Goal: Entertainment & Leisure: Browse casually

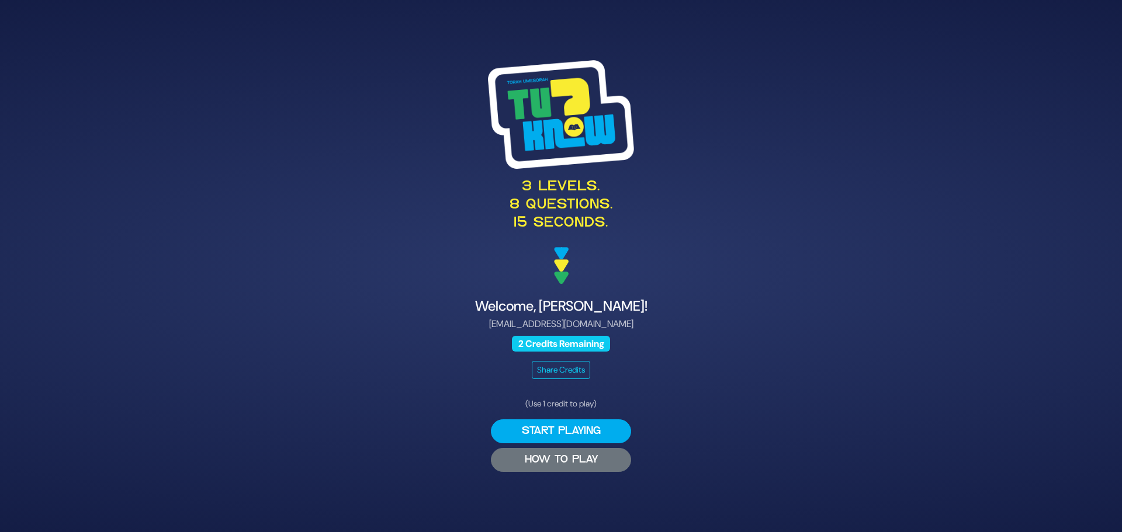
click at [573, 458] on button "HOW TO PLAY" at bounding box center [561, 460] width 140 height 24
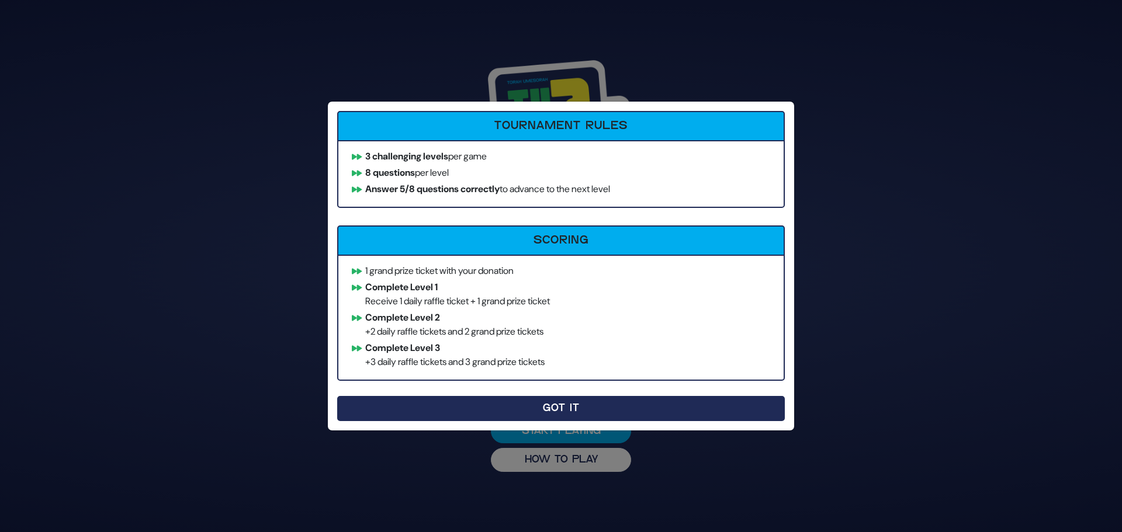
click at [572, 405] on button "Got It" at bounding box center [561, 408] width 448 height 25
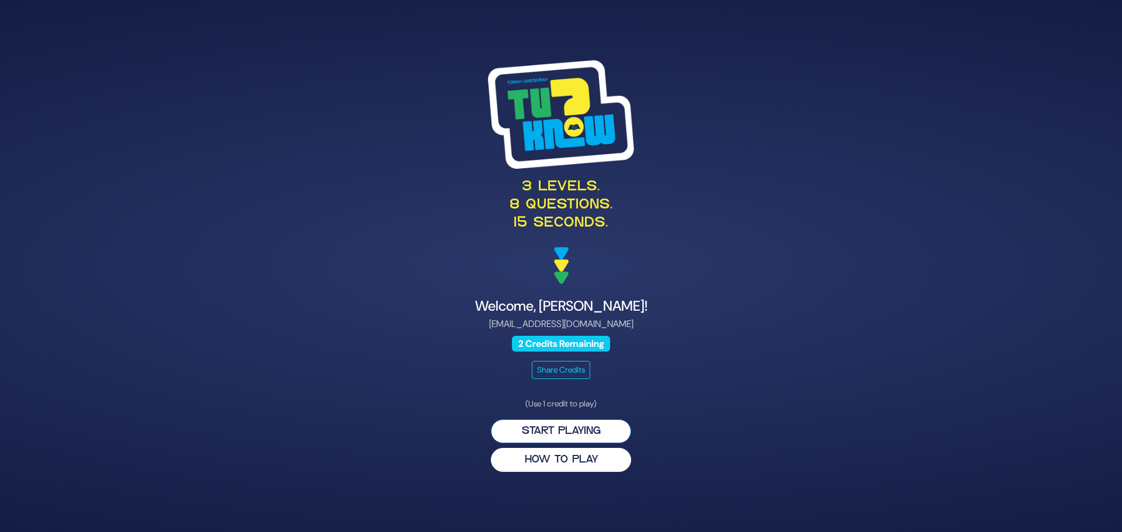
click at [548, 433] on button "Start Playing" at bounding box center [561, 432] width 140 height 24
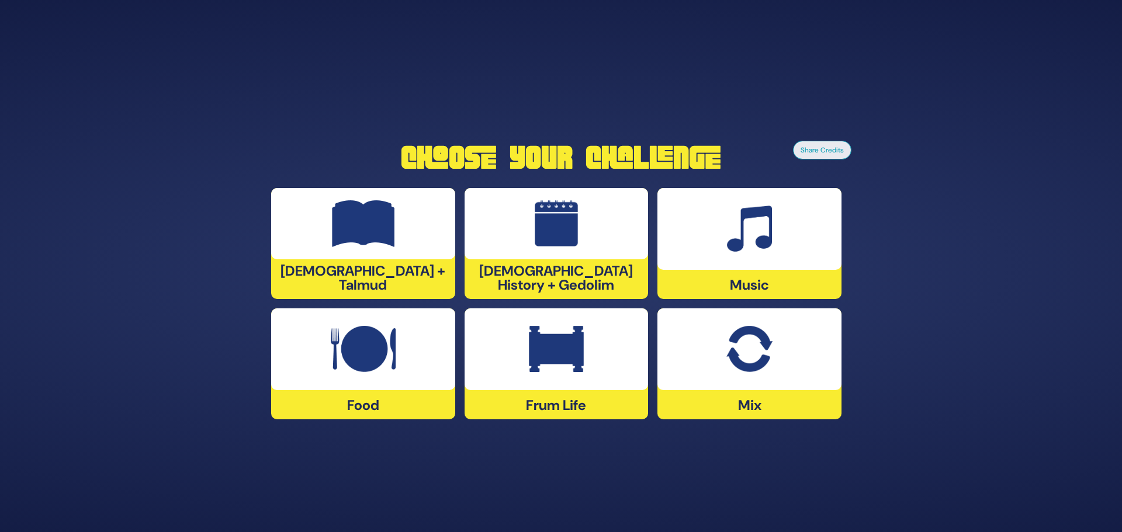
click at [602, 257] on div at bounding box center [557, 223] width 184 height 71
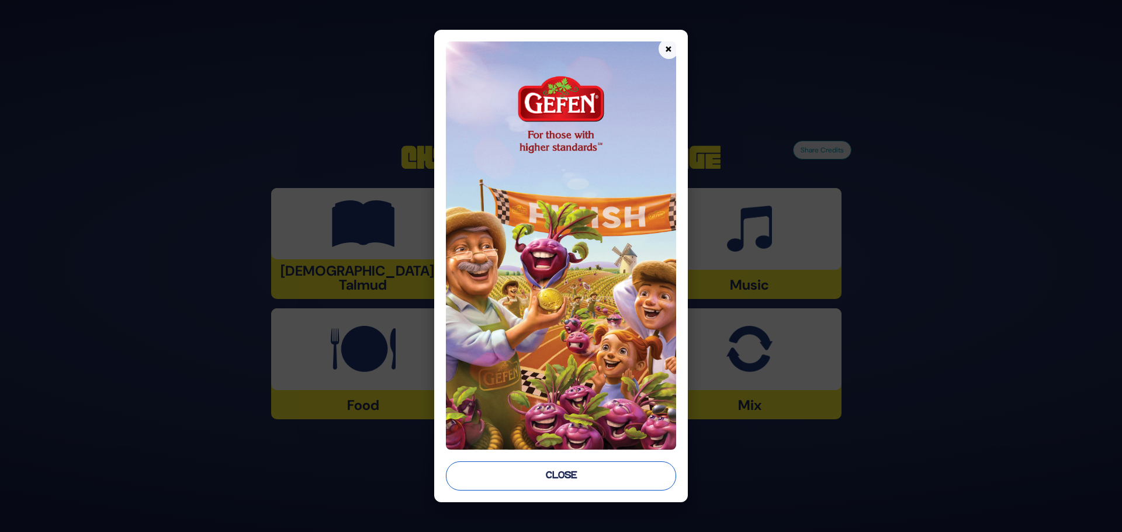
click at [584, 476] on button "Close" at bounding box center [561, 476] width 230 height 29
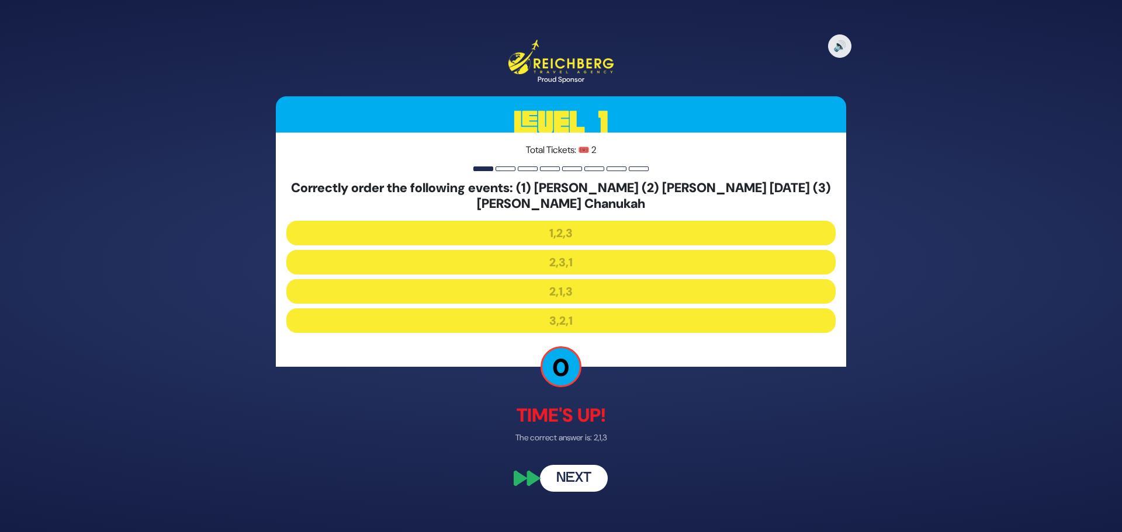
click at [570, 477] on button "Next" at bounding box center [574, 479] width 68 height 27
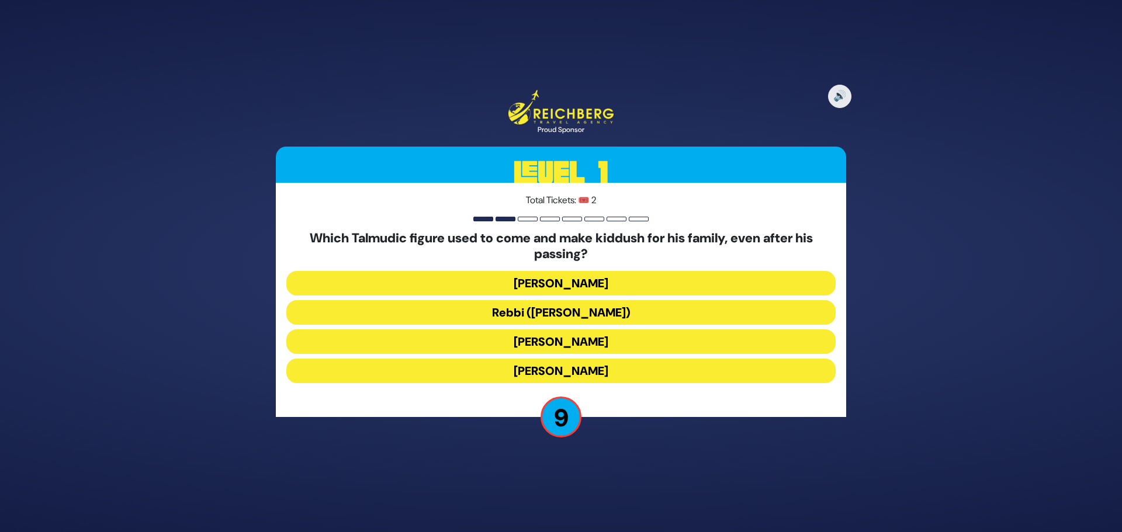
click at [573, 309] on button "Rebbi (Rabbi Yehuda HaNasi)" at bounding box center [560, 312] width 549 height 25
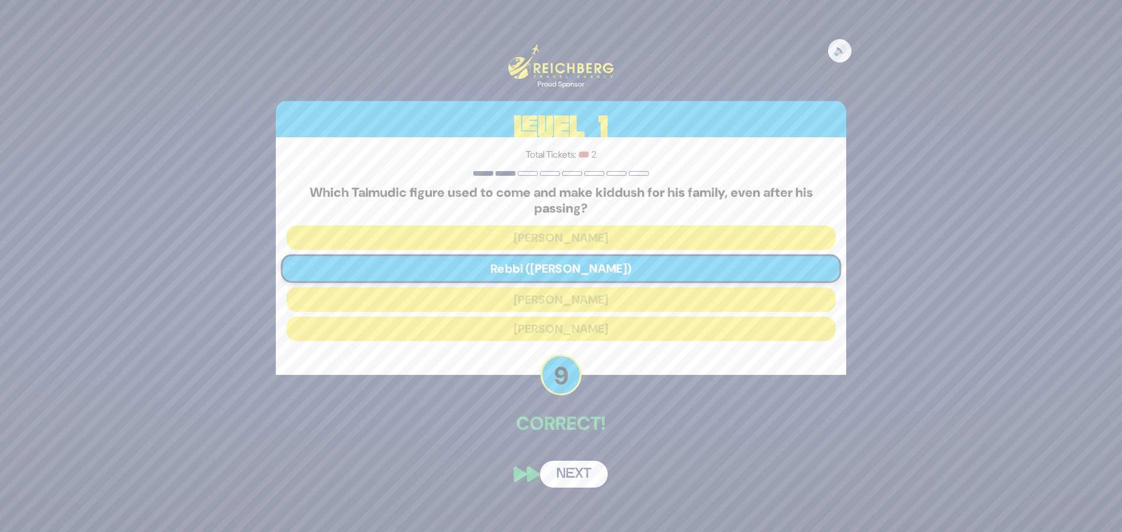
click at [586, 476] on button "Next" at bounding box center [574, 474] width 68 height 27
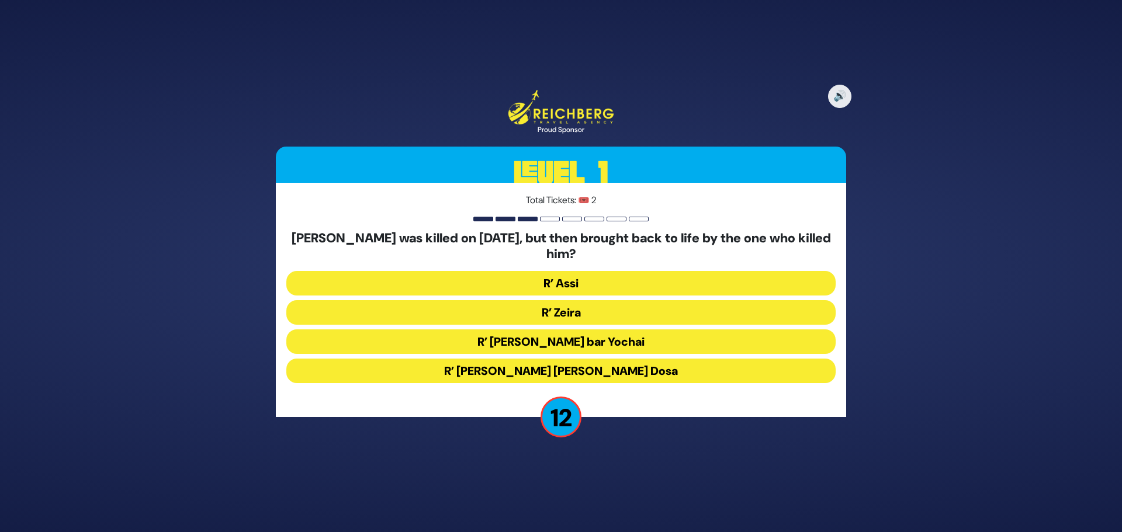
click at [577, 316] on button "R’ Zeira" at bounding box center [560, 312] width 549 height 25
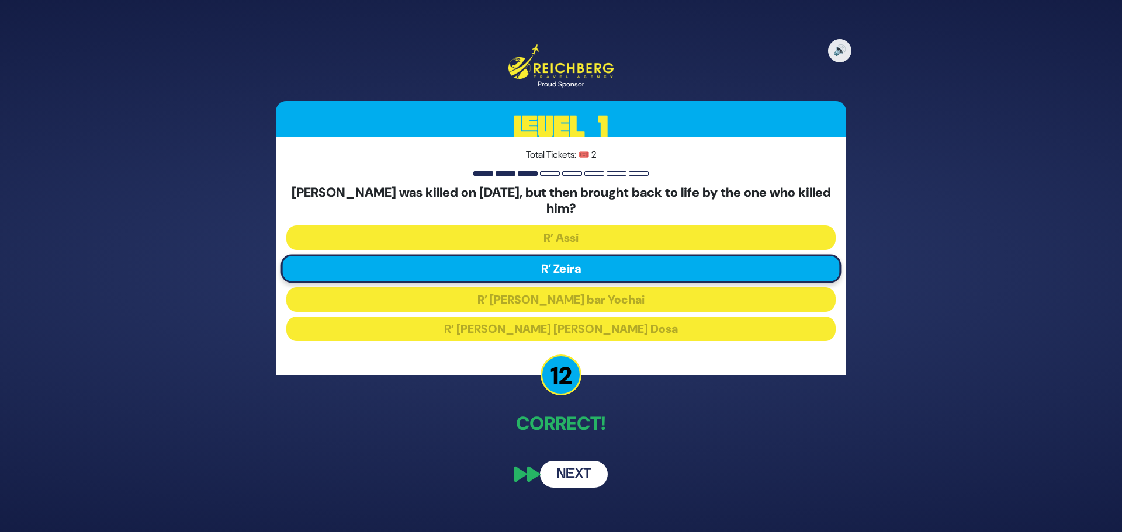
click at [567, 472] on button "Next" at bounding box center [574, 474] width 68 height 27
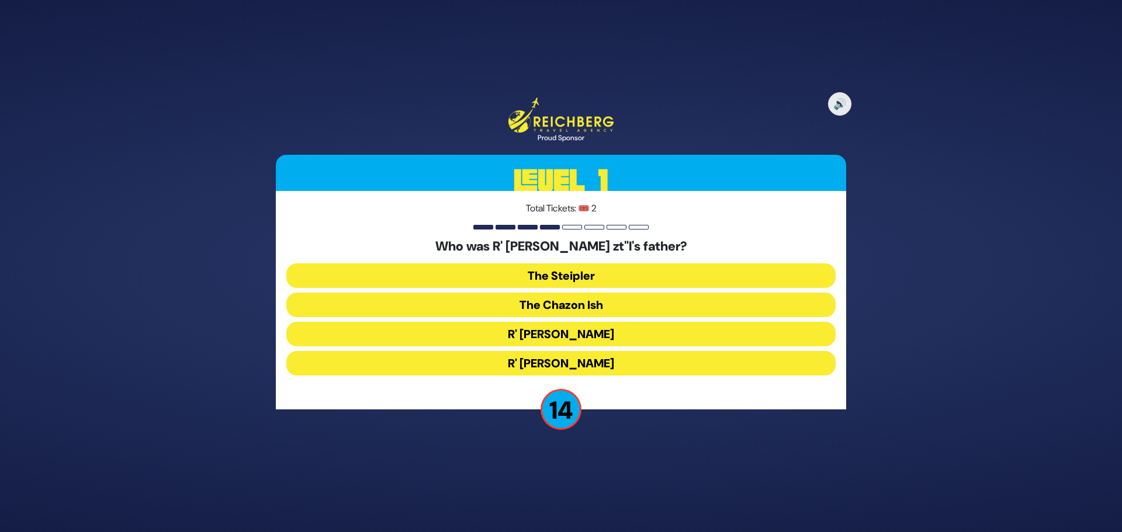
click at [602, 274] on button "The Steipler" at bounding box center [560, 276] width 549 height 25
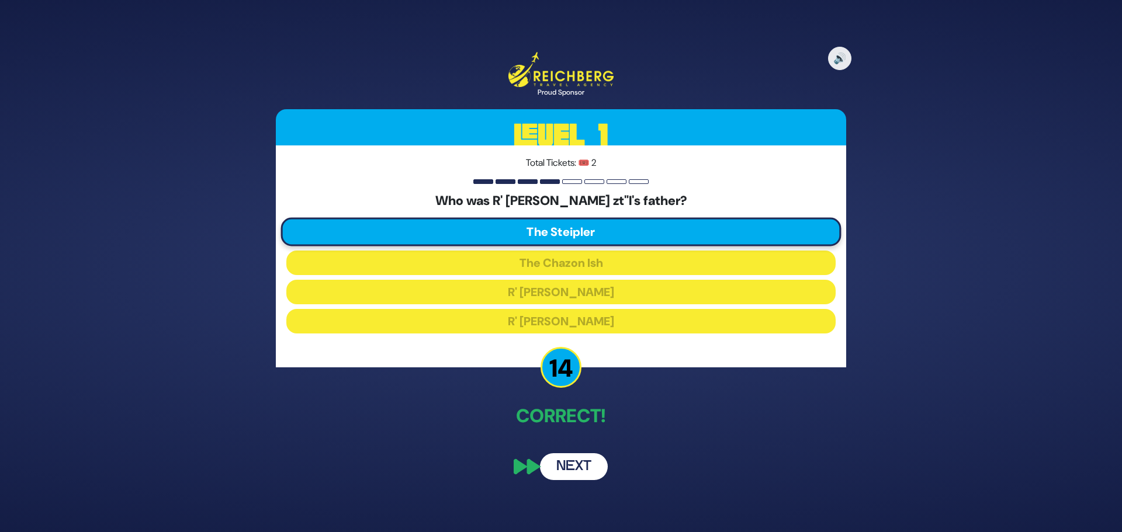
click at [566, 466] on button "Next" at bounding box center [574, 467] width 68 height 27
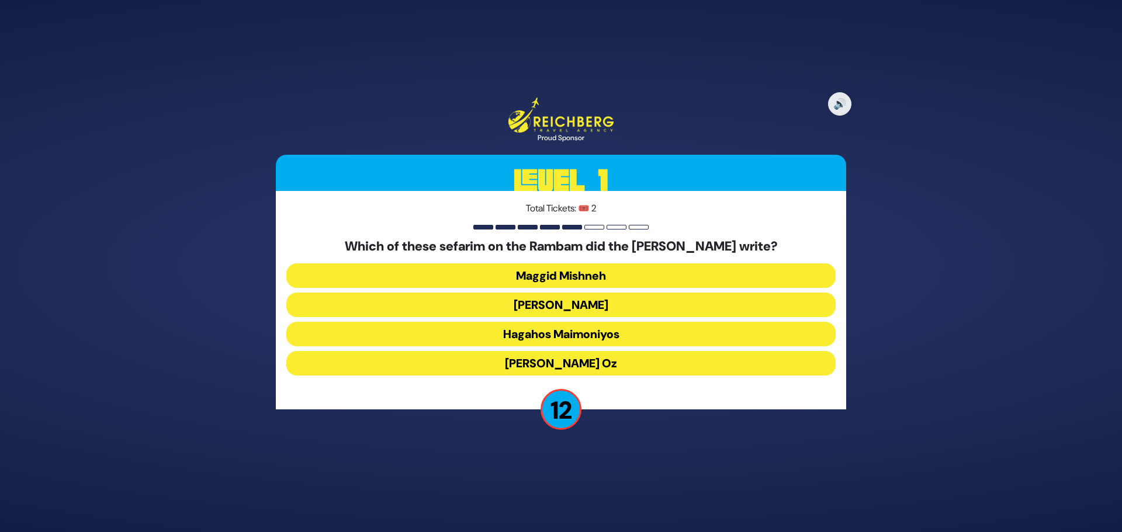
click at [566, 305] on button "Kesef Mishneh" at bounding box center [560, 305] width 549 height 25
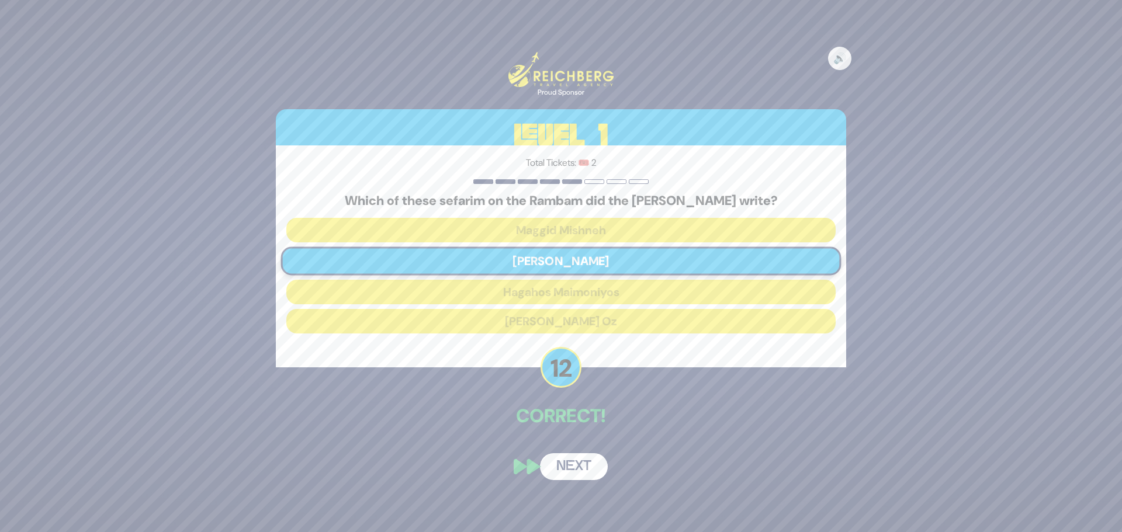
click at [579, 468] on button "Next" at bounding box center [574, 467] width 68 height 27
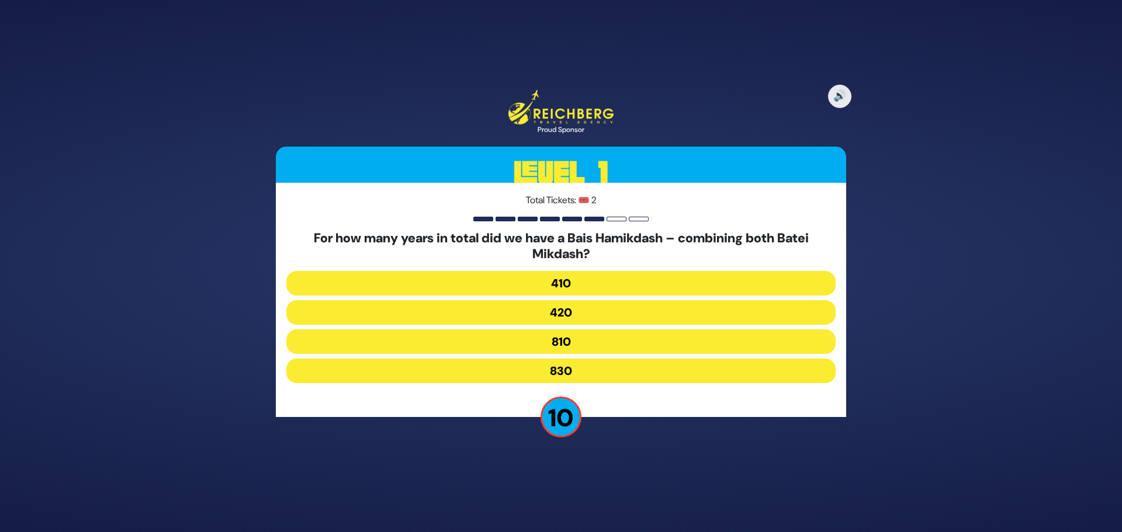
click at [573, 371] on button "830" at bounding box center [560, 371] width 549 height 25
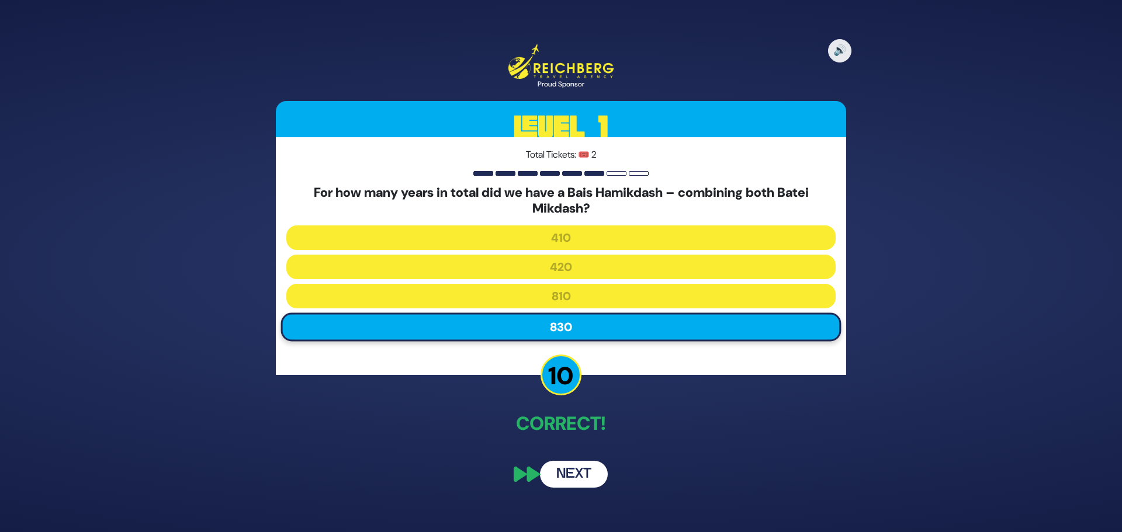
click at [574, 479] on button "Next" at bounding box center [574, 474] width 68 height 27
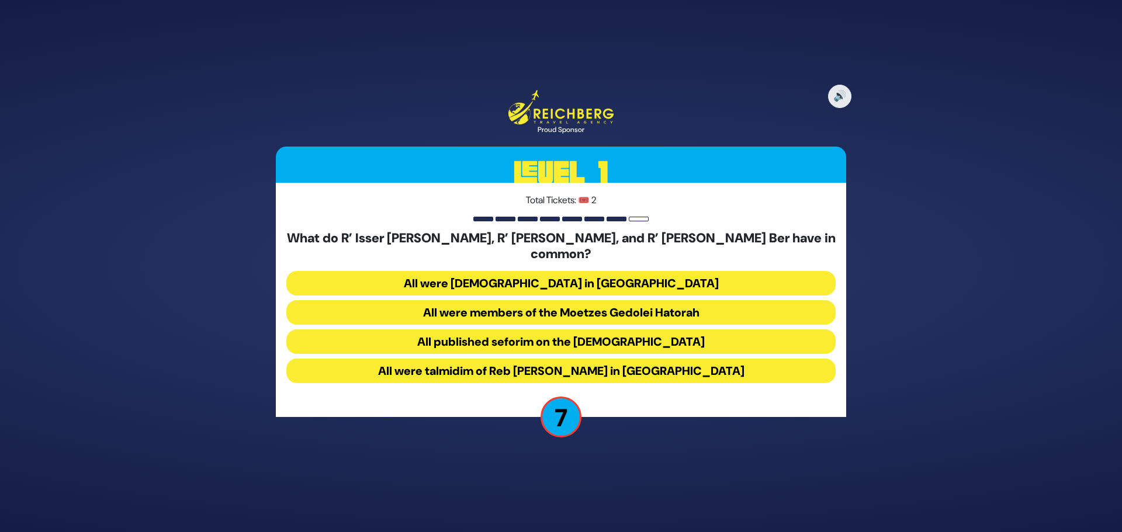
click at [559, 362] on button "All were talmidim of Reb Chaim Brisker in Volozhin" at bounding box center [560, 371] width 549 height 25
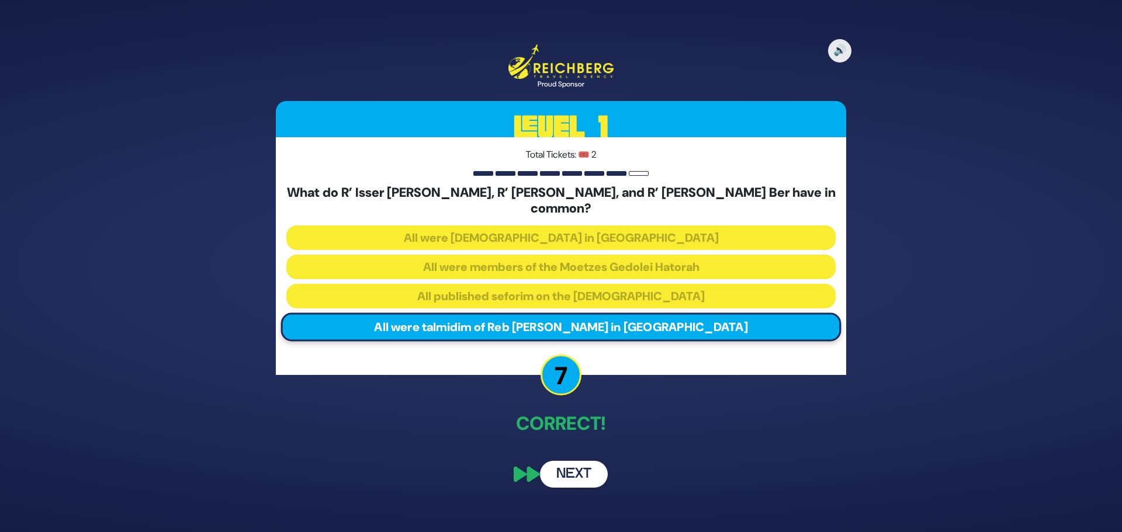
click at [572, 475] on button "Next" at bounding box center [574, 474] width 68 height 27
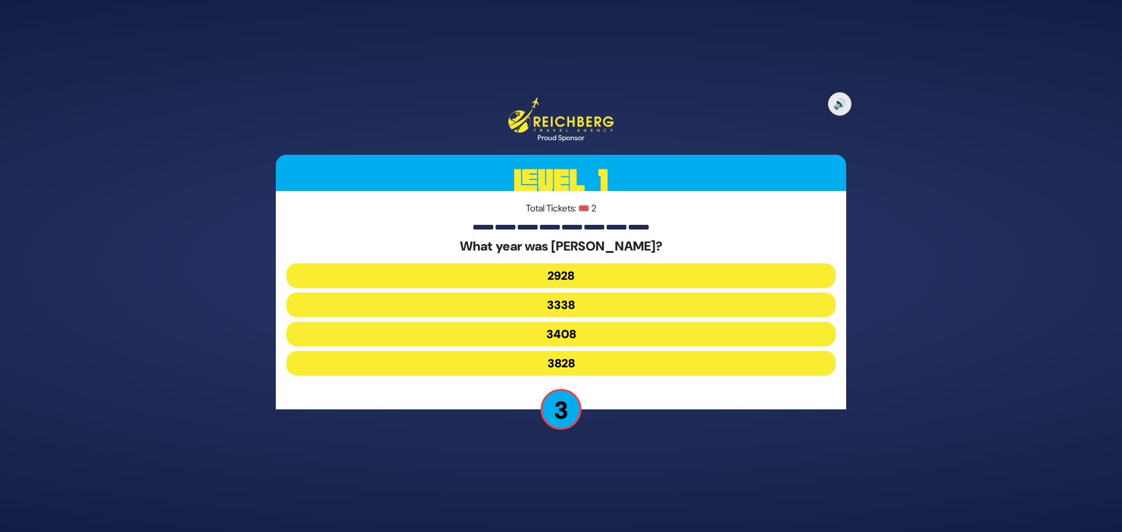
click at [527, 303] on button "3338" at bounding box center [560, 305] width 549 height 25
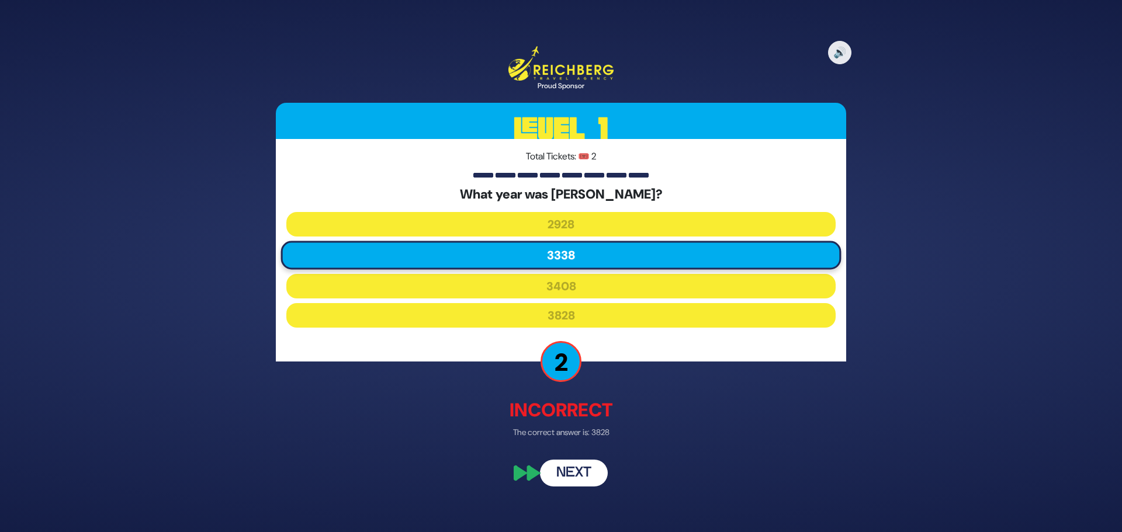
click at [565, 440] on div "🔊 Proud Sponsor Level 1 Total Tickets: 🎟️ 2 What year was Churban Bayis Sheini?…" at bounding box center [561, 266] width 598 height 469
click at [580, 469] on button "Next" at bounding box center [574, 472] width 68 height 27
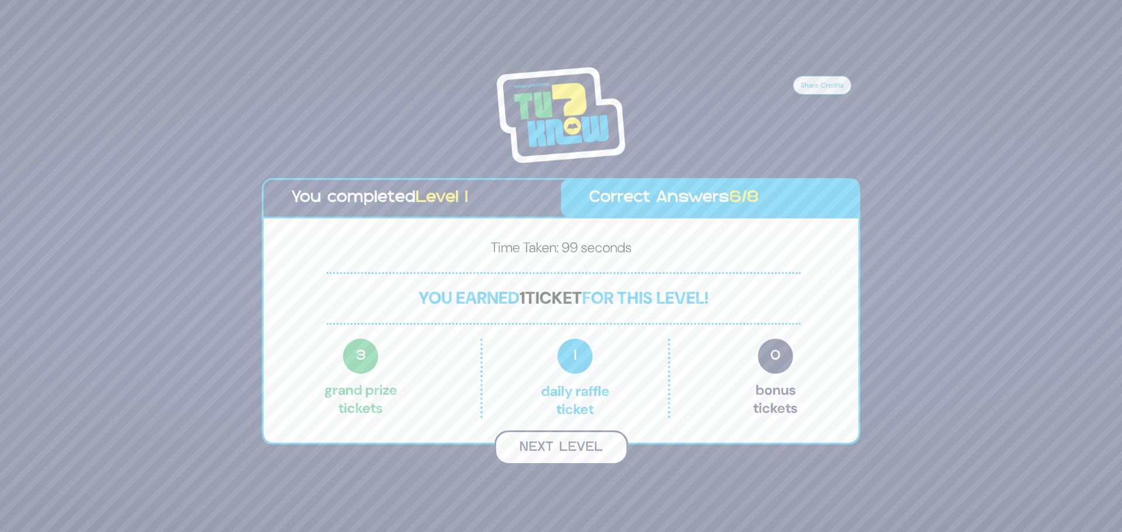
click at [569, 447] on button "Next Level" at bounding box center [561, 448] width 134 height 34
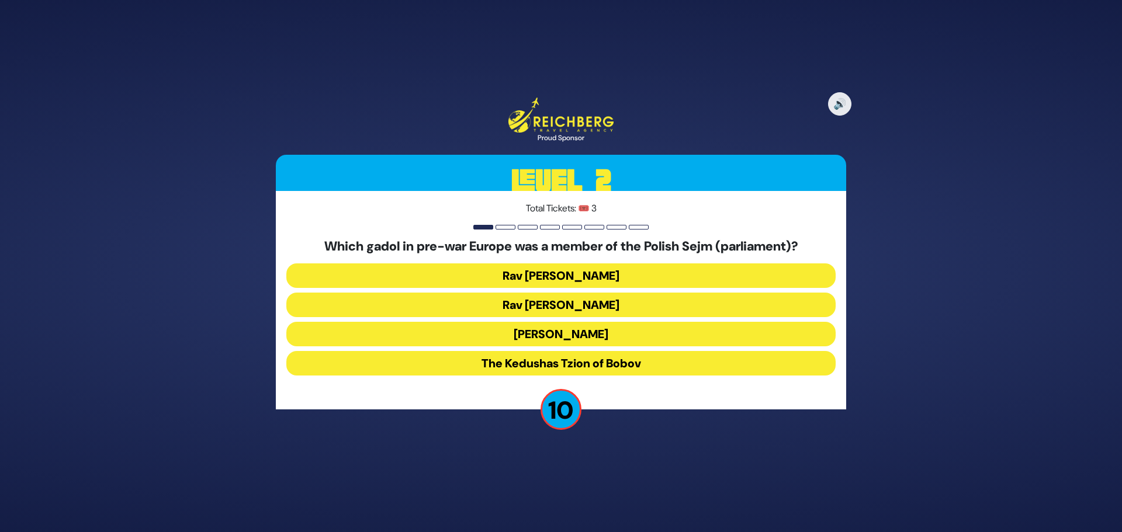
click at [538, 334] on button "Rav Meir Shapiro" at bounding box center [560, 334] width 549 height 25
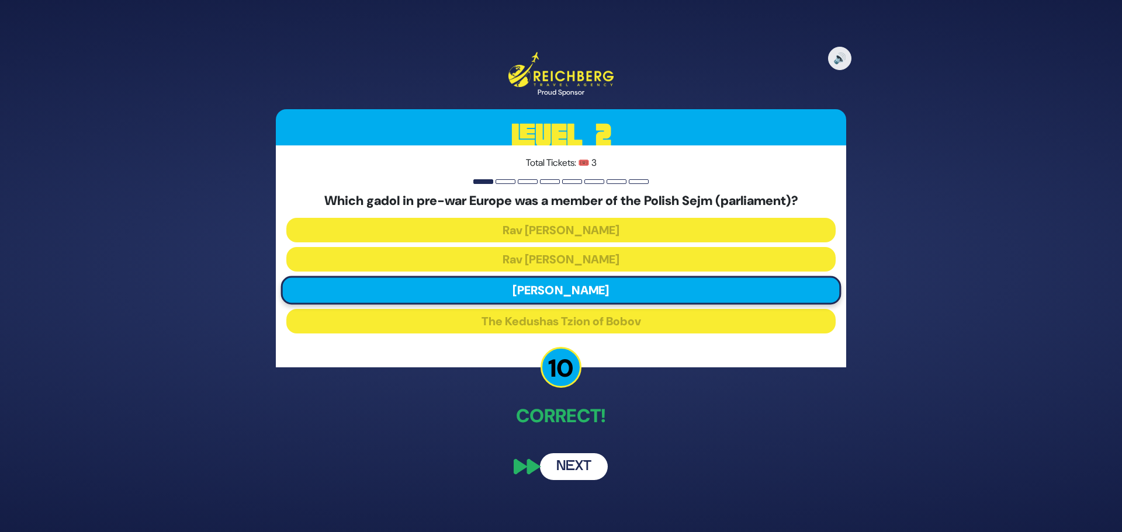
click at [561, 467] on button "Next" at bounding box center [574, 467] width 68 height 27
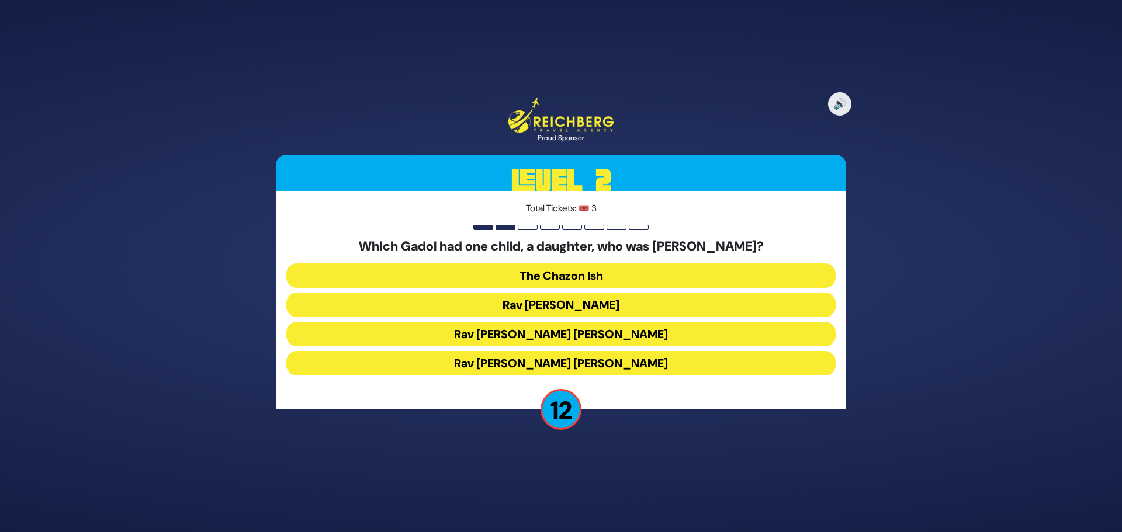
click at [575, 335] on button "Rav Chaim Ozer Grodzinski" at bounding box center [560, 334] width 549 height 25
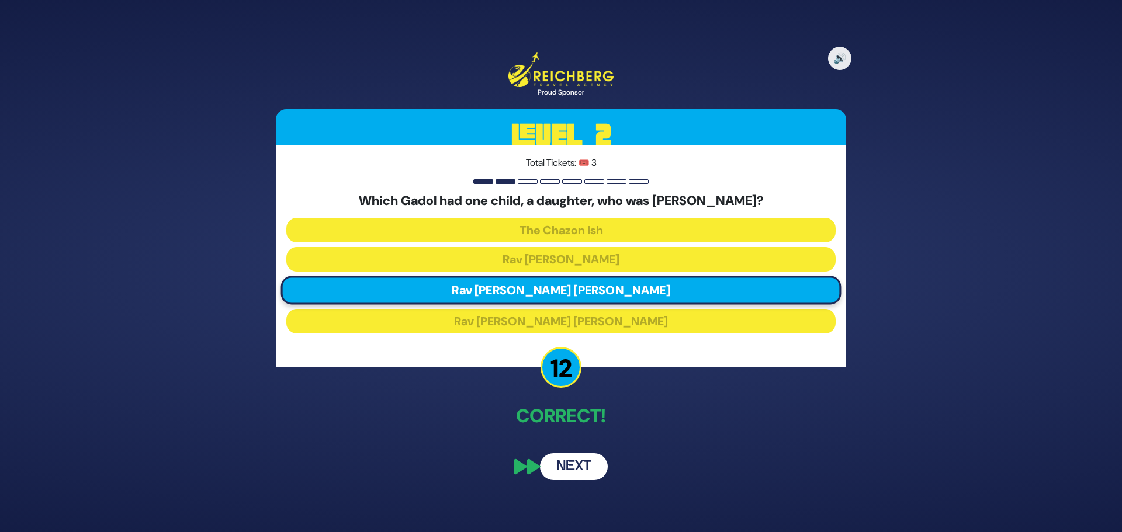
click at [577, 459] on button "Next" at bounding box center [574, 467] width 68 height 27
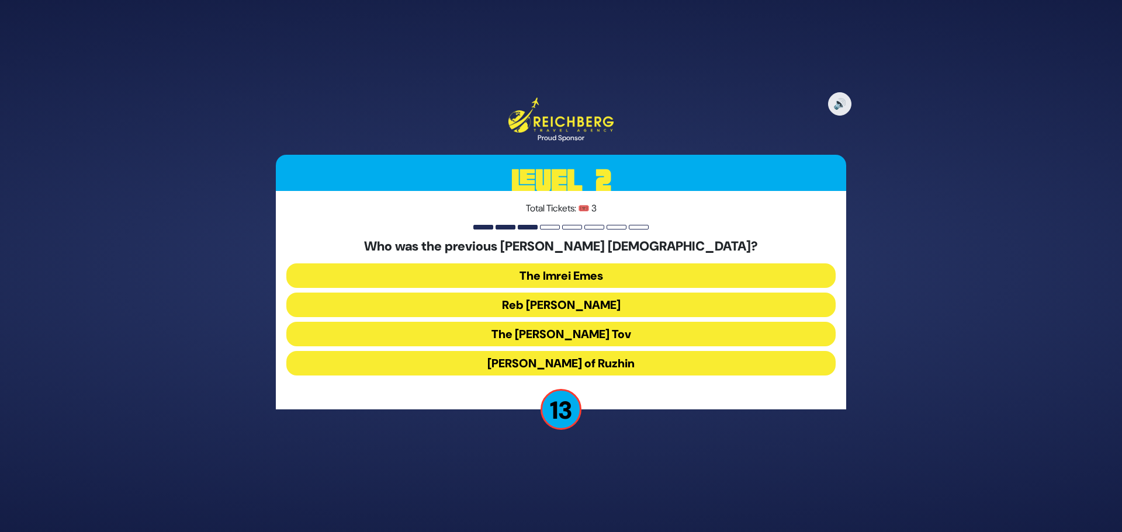
click at [596, 307] on button "Reb Ahron Rokeach" at bounding box center [560, 305] width 549 height 25
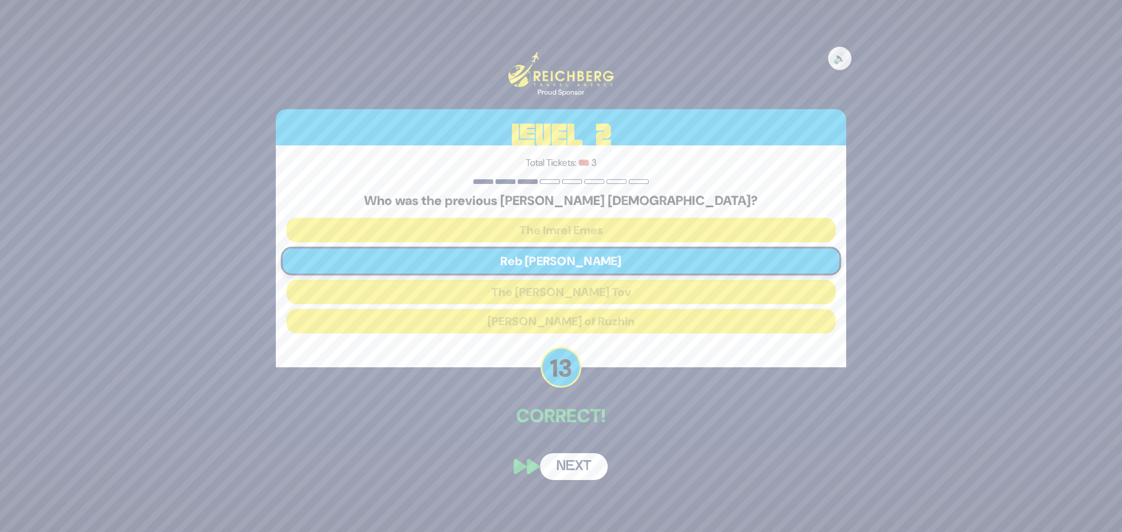
click at [580, 467] on button "Next" at bounding box center [574, 467] width 68 height 27
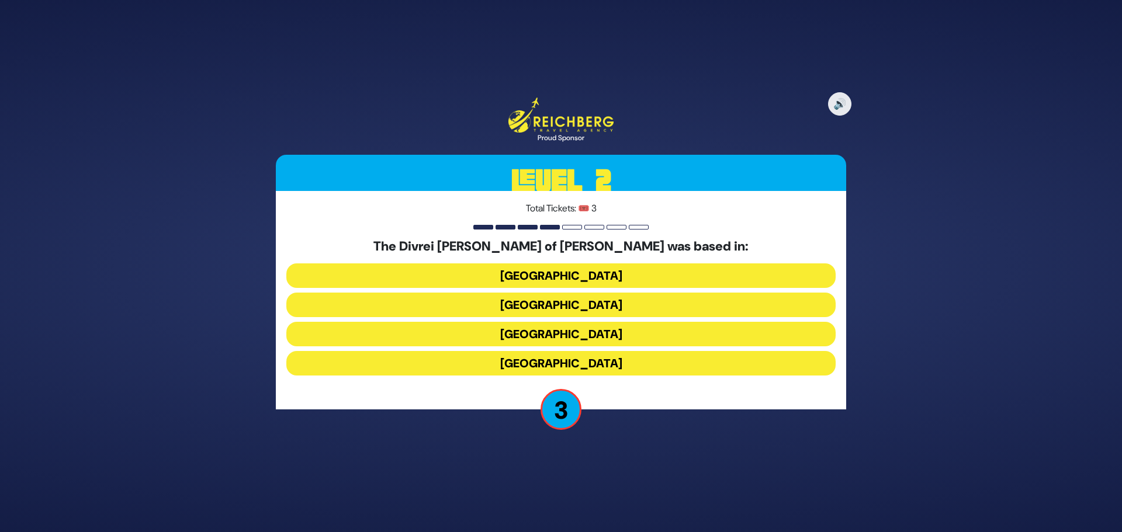
click at [580, 361] on button "Galicia" at bounding box center [560, 363] width 549 height 25
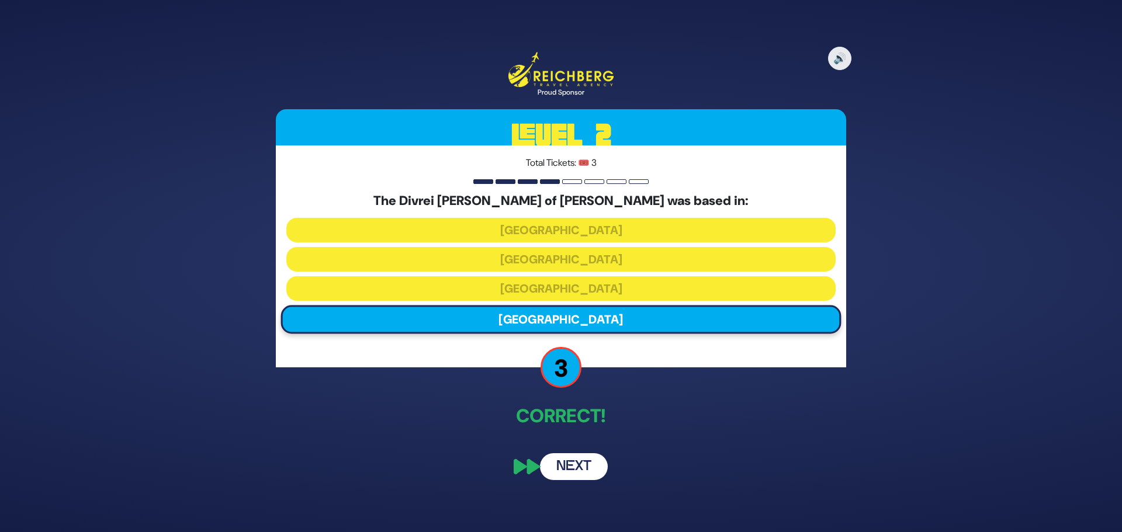
click at [589, 461] on button "Next" at bounding box center [574, 467] width 68 height 27
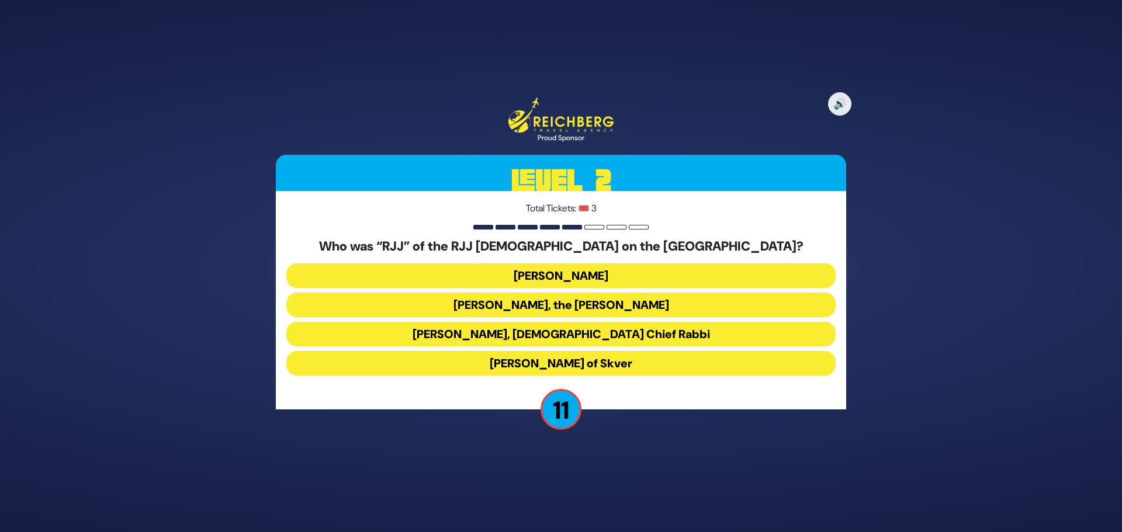
click at [631, 305] on button "Rabbi Yaakov Yosef Yoszef, the Rav HaKolel" at bounding box center [560, 305] width 549 height 25
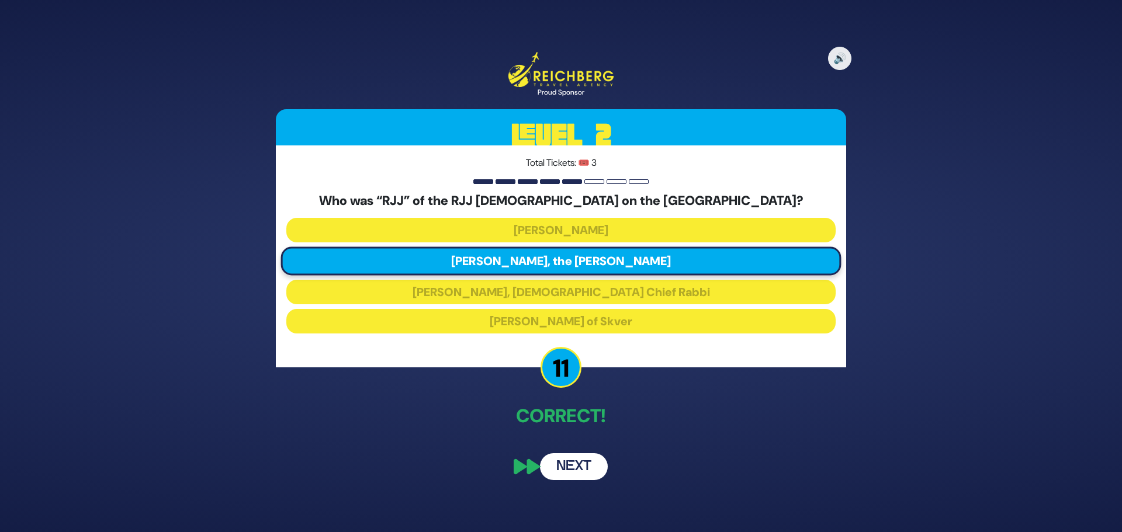
click at [574, 470] on button "Next" at bounding box center [574, 467] width 68 height 27
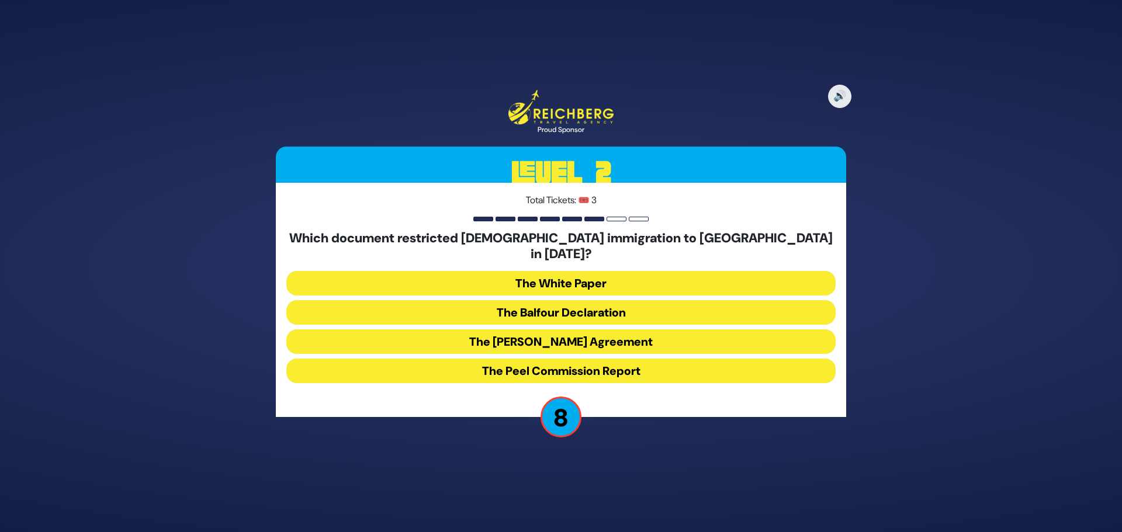
click at [648, 275] on button "The White Paper" at bounding box center [560, 283] width 549 height 25
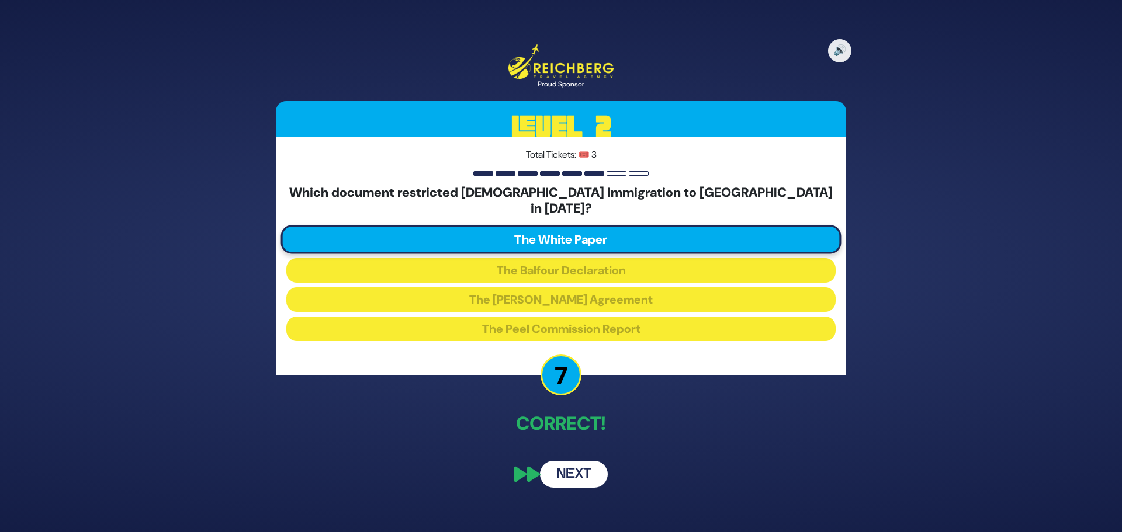
click at [591, 464] on button "Next" at bounding box center [574, 474] width 68 height 27
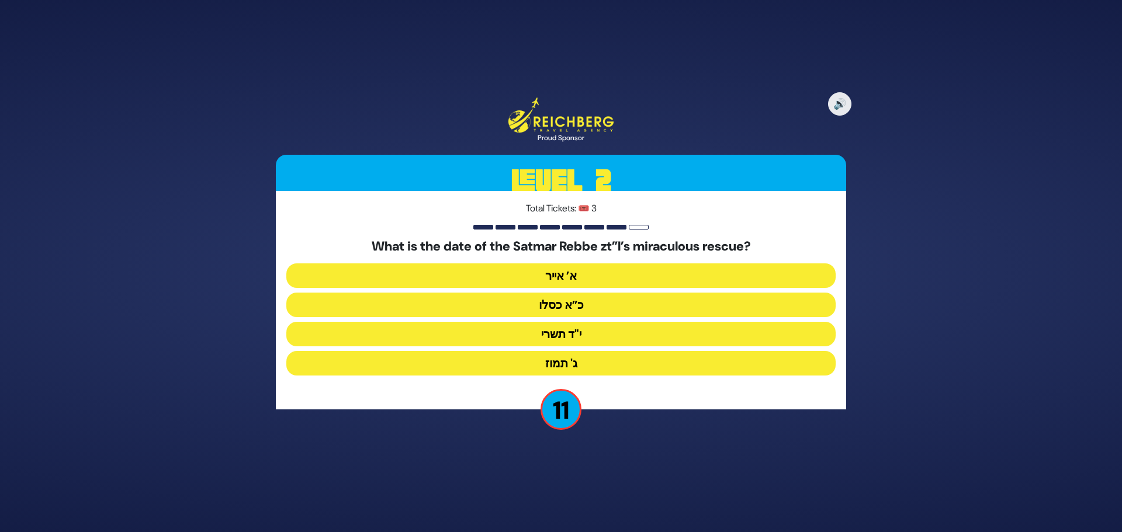
click at [576, 310] on button "כ”א כסלו" at bounding box center [560, 305] width 549 height 25
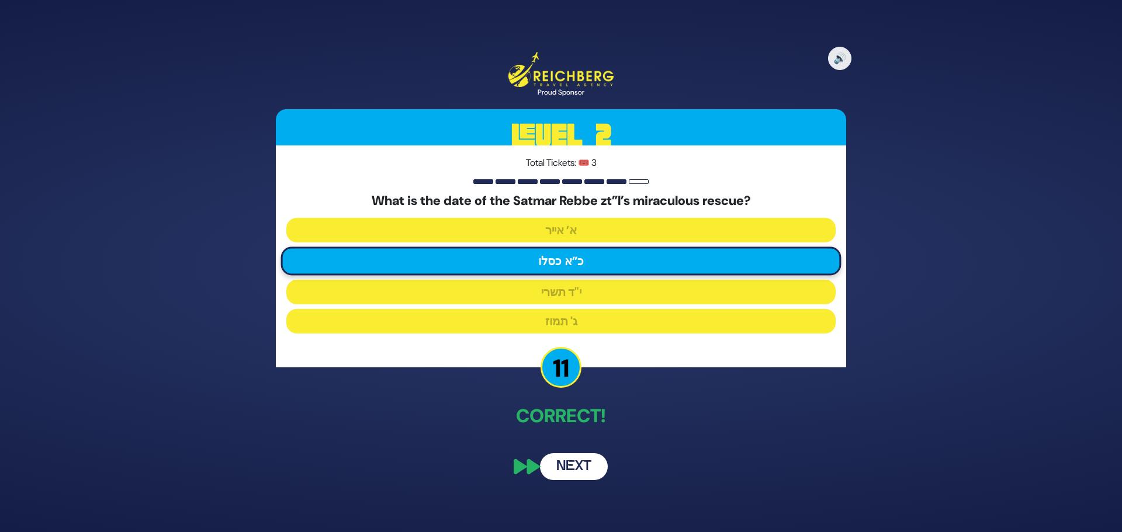
click at [580, 462] on button "Next" at bounding box center [574, 467] width 68 height 27
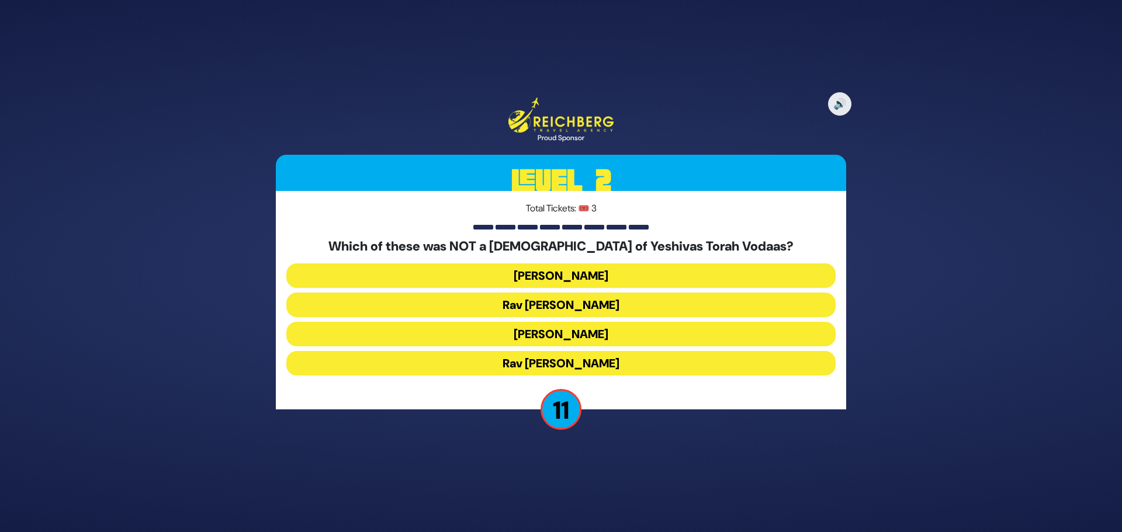
click at [600, 364] on button "Rav Shraga Feivel Mendlowitz" at bounding box center [560, 363] width 549 height 25
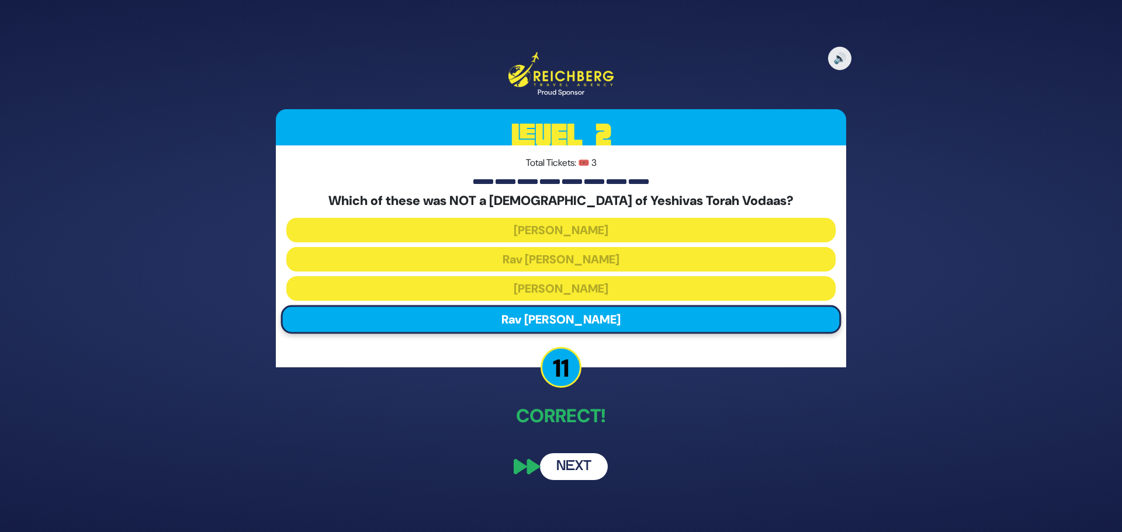
click at [580, 468] on button "Next" at bounding box center [574, 467] width 68 height 27
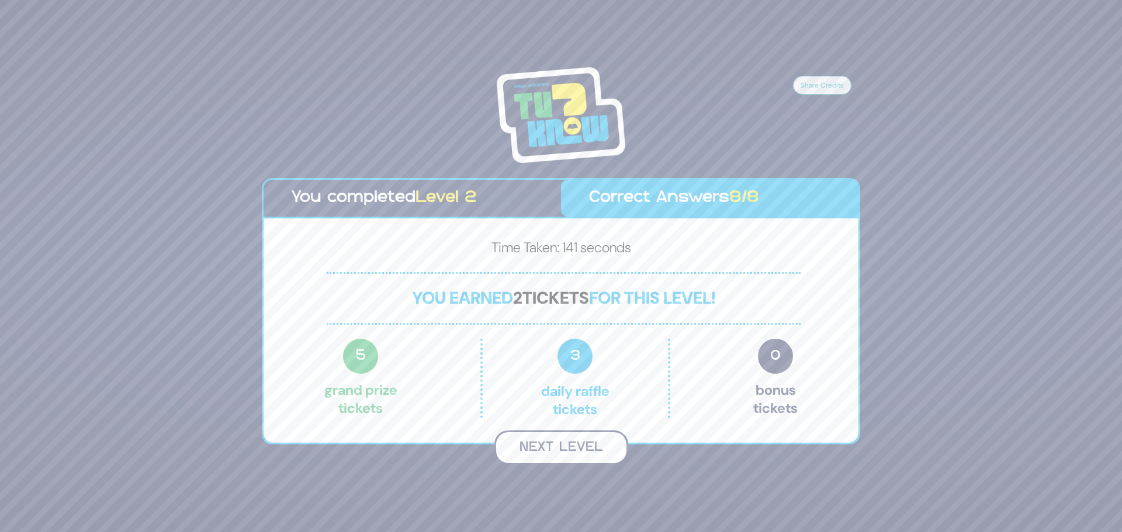
click at [582, 454] on button "Next Level" at bounding box center [561, 448] width 134 height 34
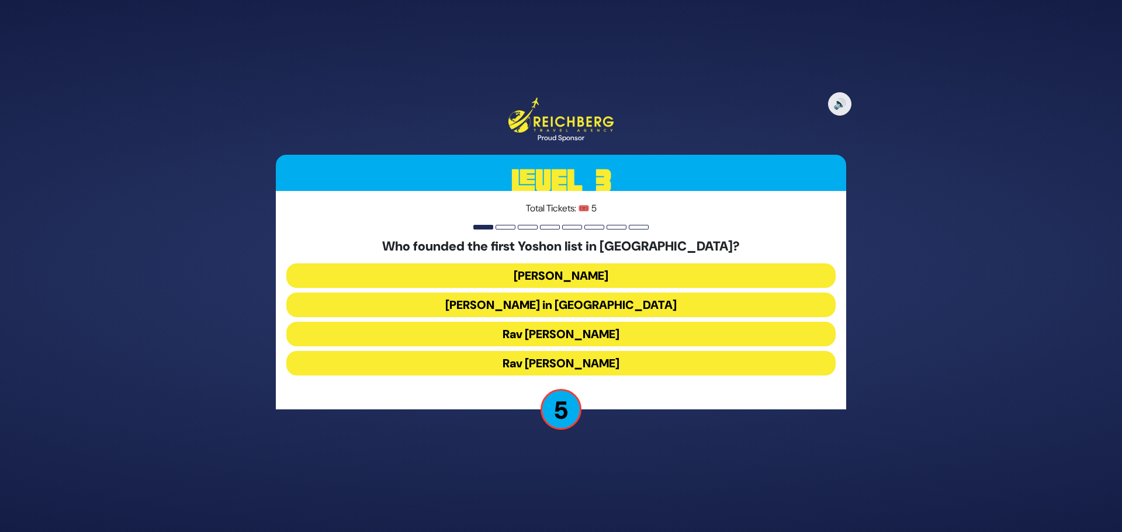
click at [598, 281] on button "Rabbi Yosef Herman" at bounding box center [560, 276] width 549 height 25
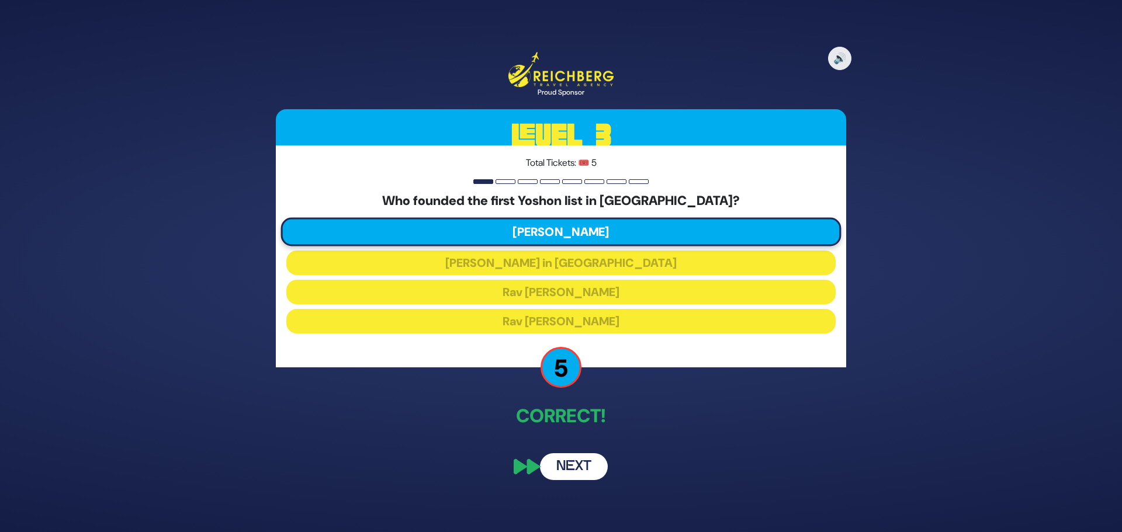
click at [586, 462] on button "Next" at bounding box center [574, 467] width 68 height 27
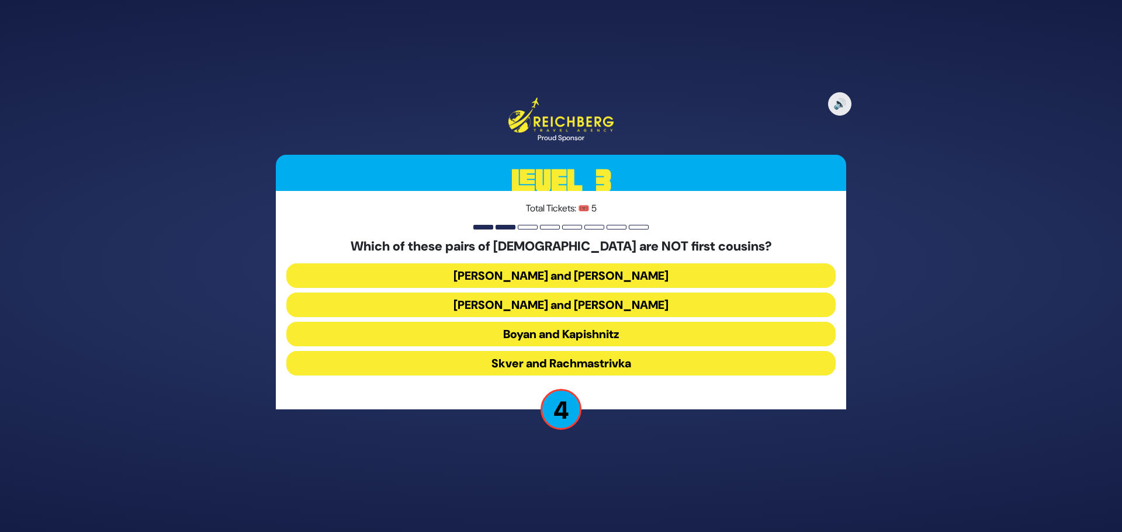
click at [628, 274] on button "Belz and Slonim" at bounding box center [560, 276] width 549 height 25
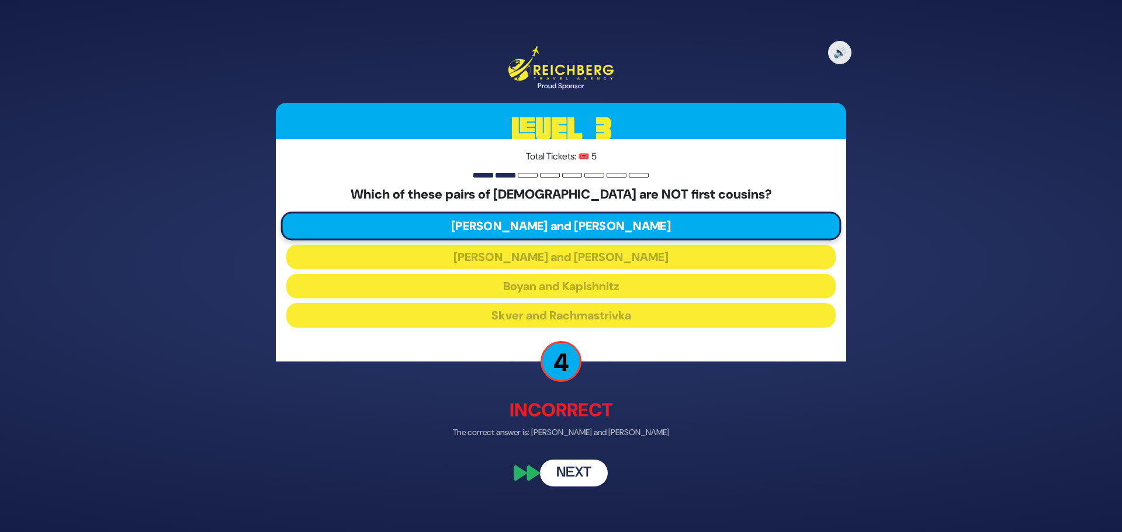
click at [582, 469] on button "Next" at bounding box center [574, 472] width 68 height 27
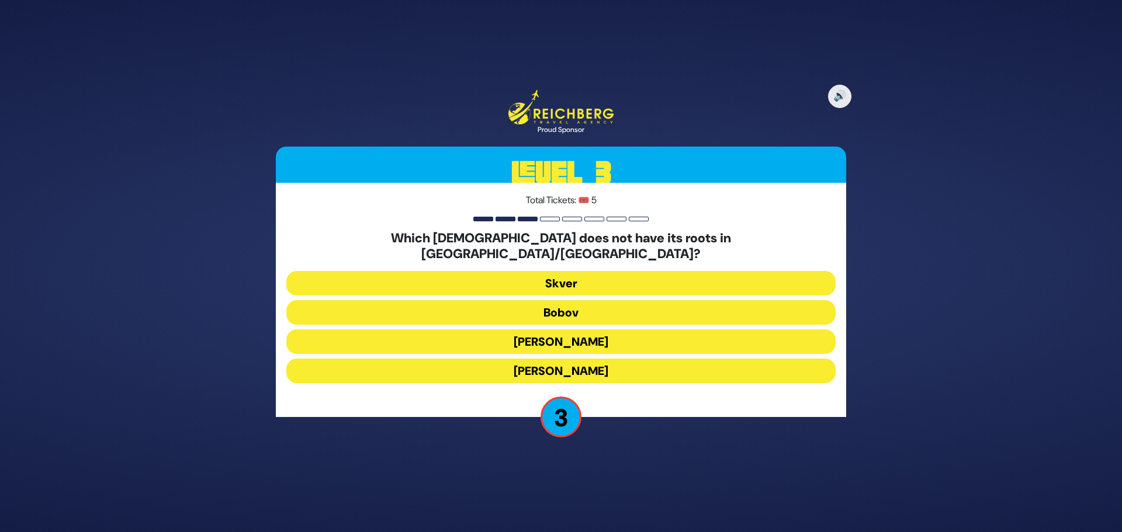
click at [537, 364] on button "Aleksander" at bounding box center [560, 371] width 549 height 25
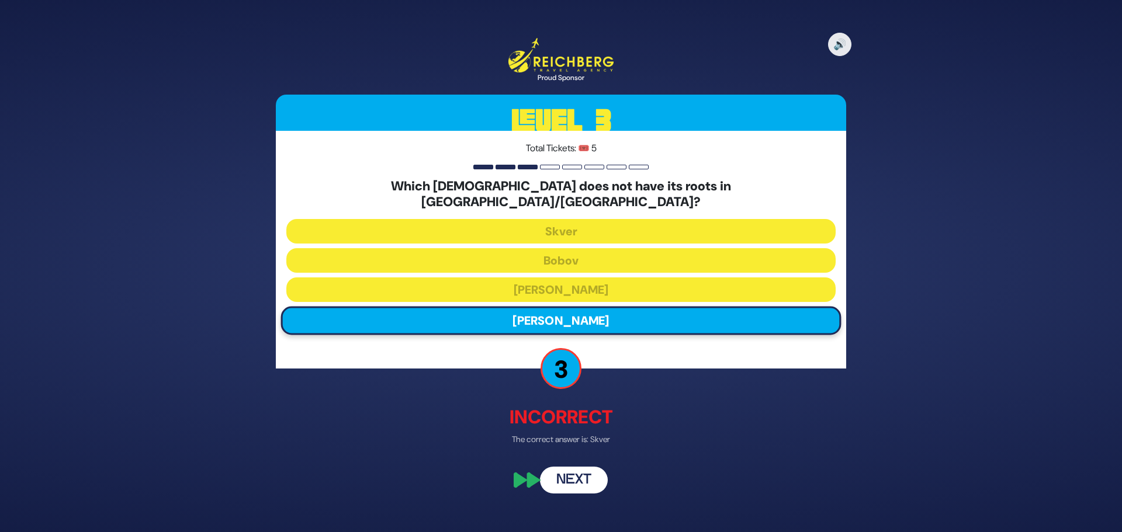
click at [598, 476] on button "Next" at bounding box center [574, 481] width 68 height 27
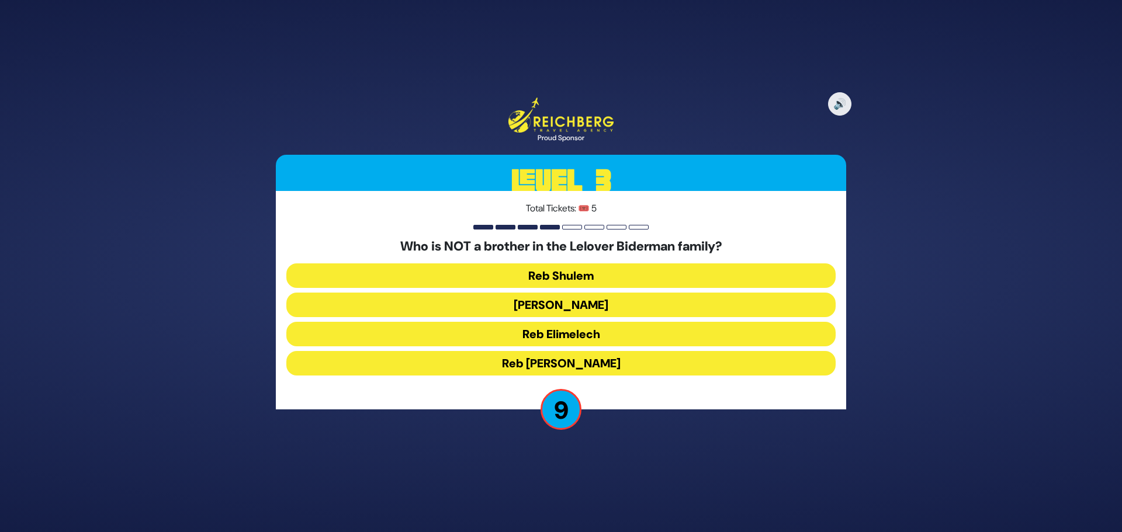
click at [566, 278] on button "Reb Shulem" at bounding box center [560, 276] width 549 height 25
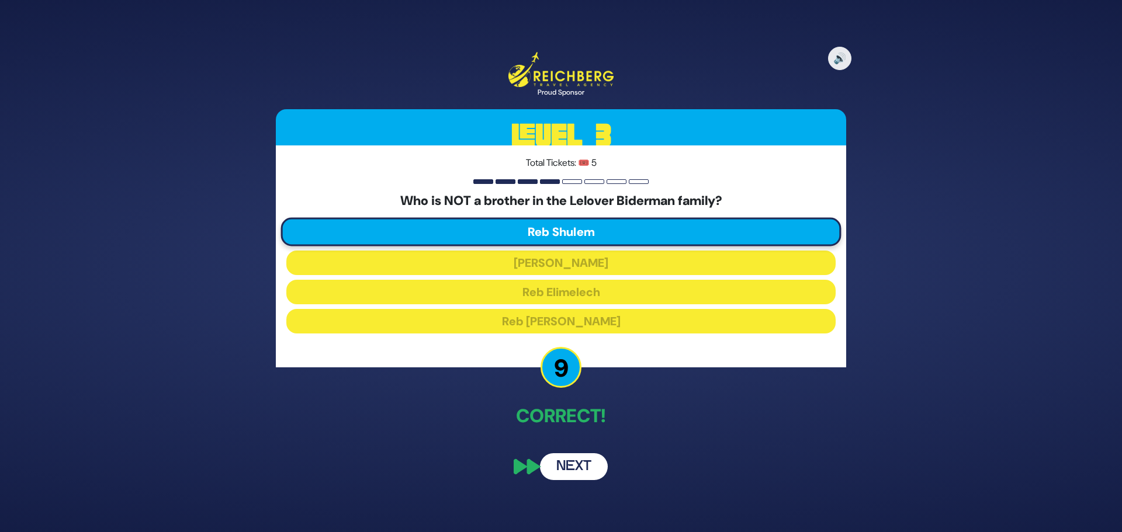
click at [570, 466] on button "Next" at bounding box center [574, 467] width 68 height 27
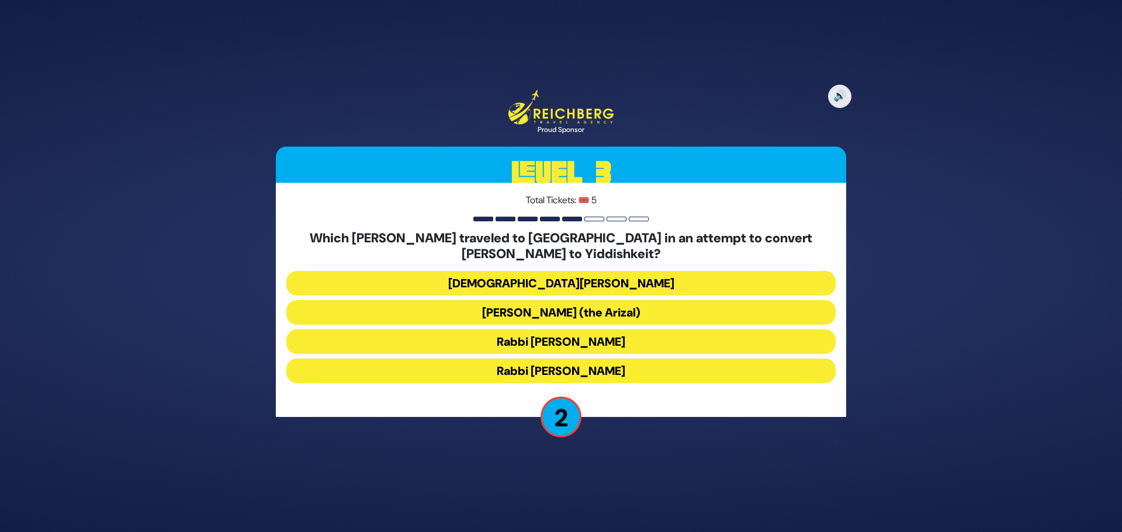
click at [588, 371] on button "Rabbi Shlomo Molcho" at bounding box center [560, 371] width 549 height 25
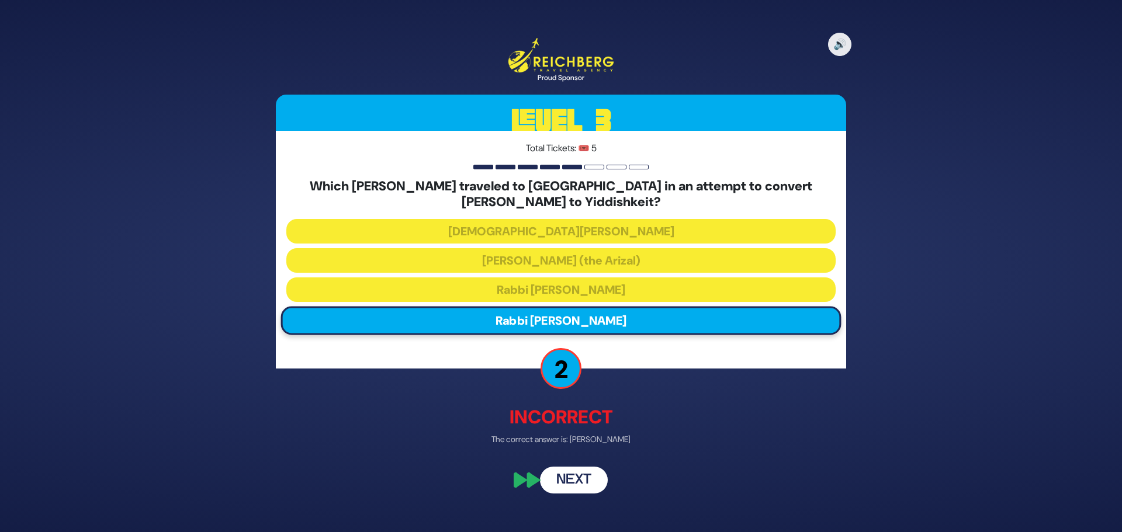
click at [587, 475] on button "Next" at bounding box center [574, 481] width 68 height 27
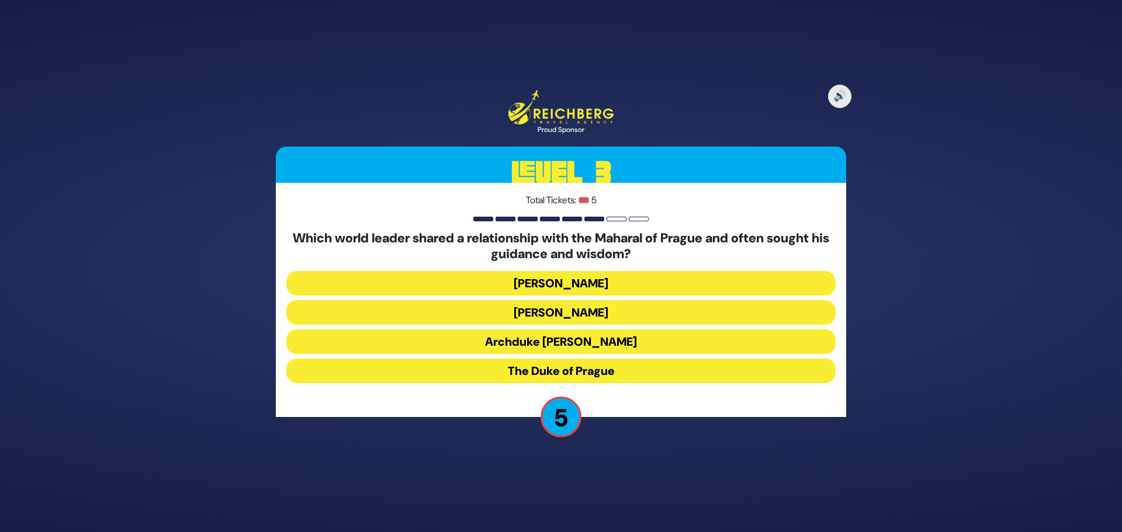
click at [534, 375] on button "The Duke of Prague" at bounding box center [560, 371] width 549 height 25
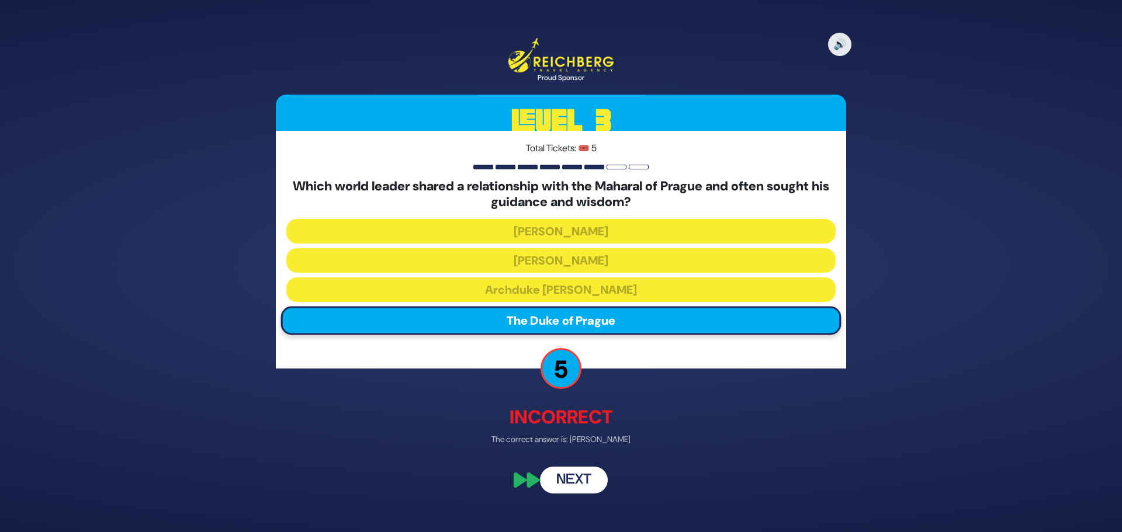
click at [578, 483] on button "Next" at bounding box center [574, 481] width 68 height 27
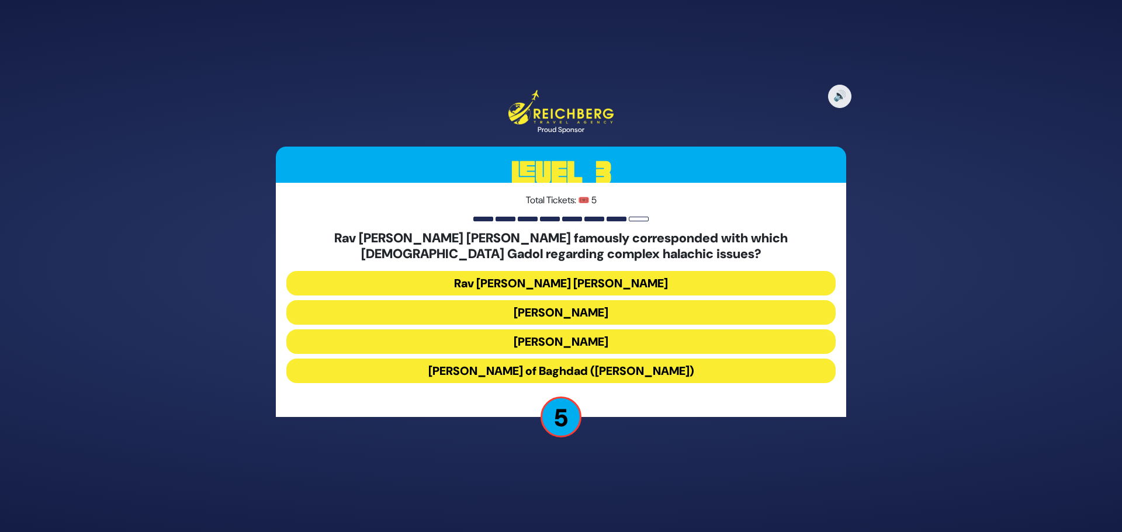
click at [614, 317] on button "Rav Yaakov Shaul Elyashar" at bounding box center [560, 312] width 549 height 25
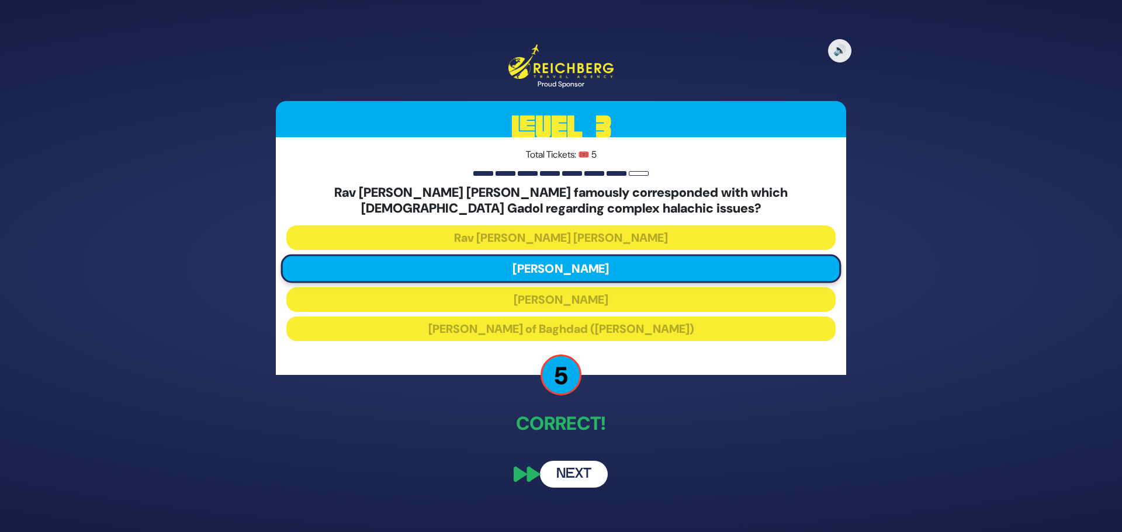
click at [585, 468] on button "Next" at bounding box center [574, 474] width 68 height 27
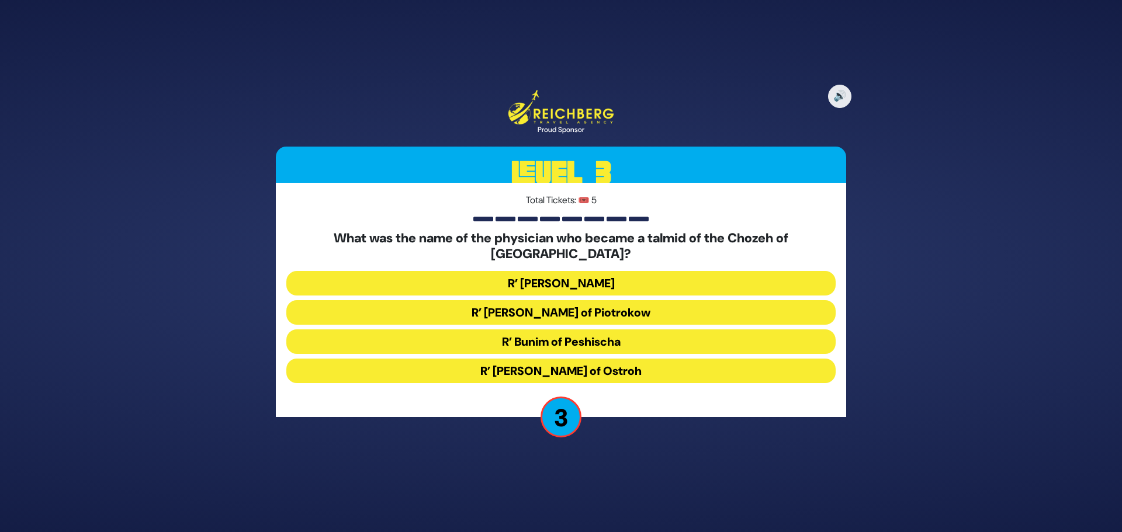
click at [593, 305] on button "R’ Chaim David Bernhard of Piotrokow" at bounding box center [560, 312] width 549 height 25
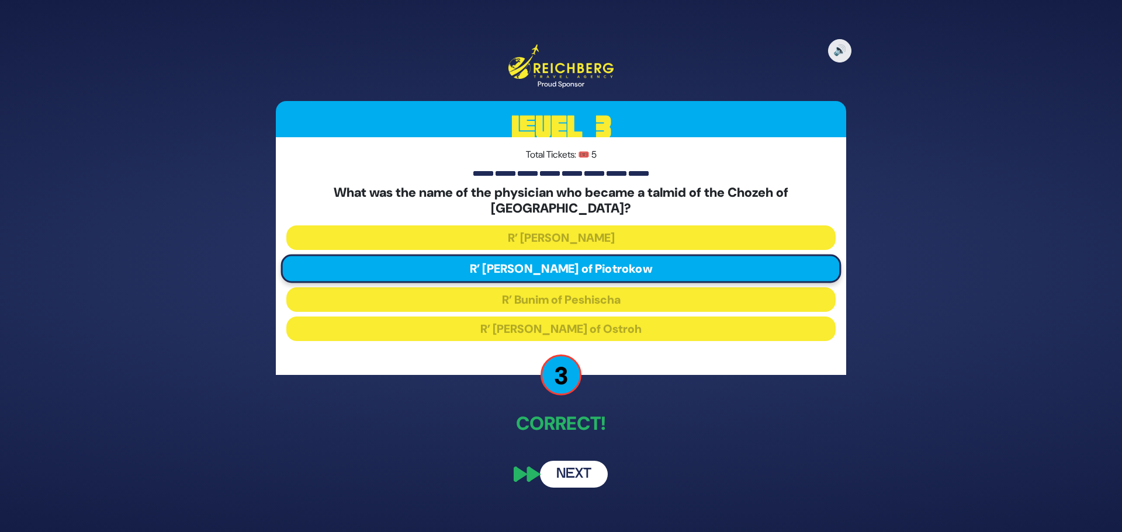
click at [570, 464] on button "Next" at bounding box center [574, 474] width 68 height 27
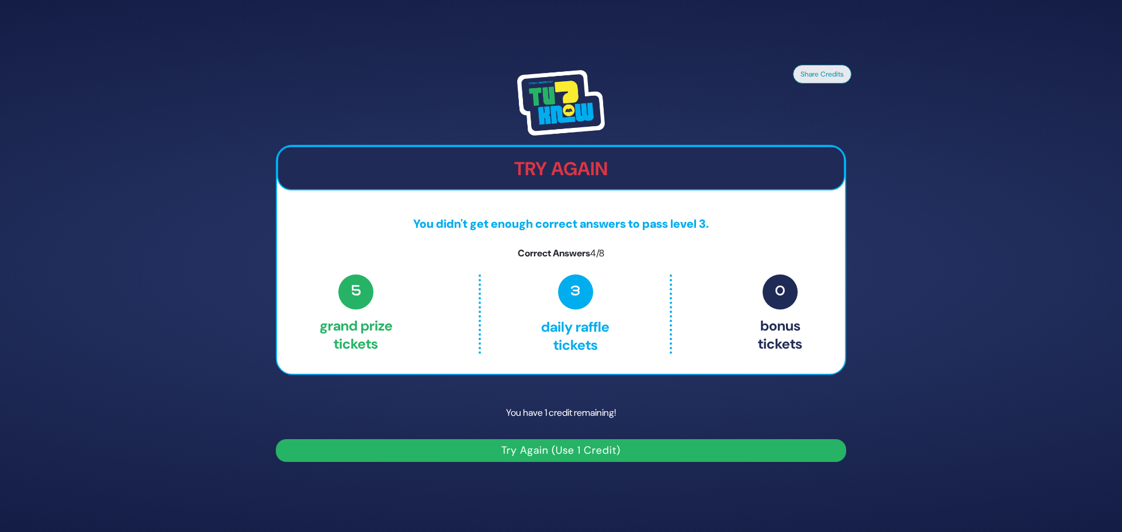
click at [546, 453] on button "Try Again (Use 1 Credit)" at bounding box center [561, 451] width 570 height 23
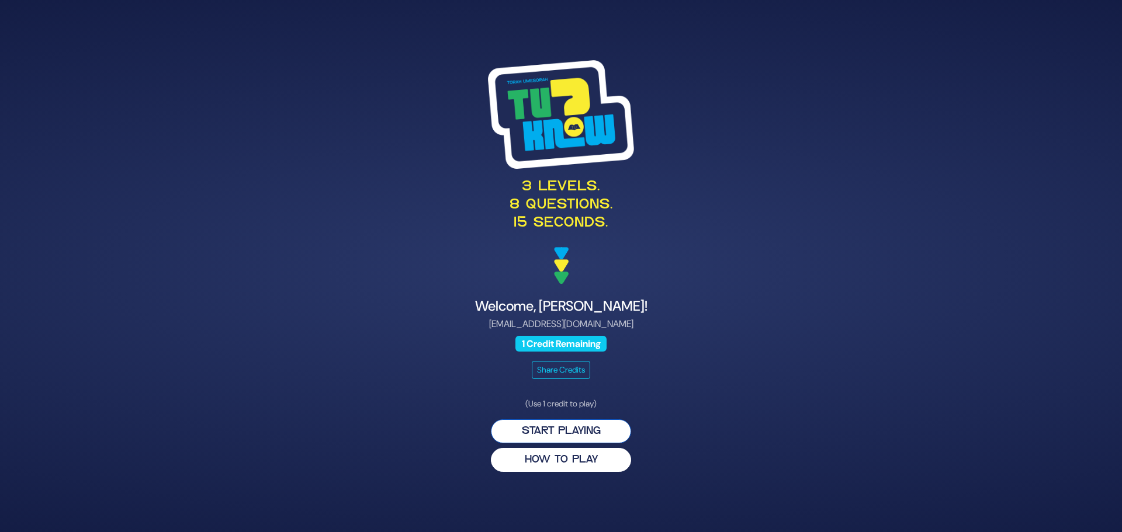
click at [584, 435] on button "Start Playing" at bounding box center [561, 432] width 140 height 24
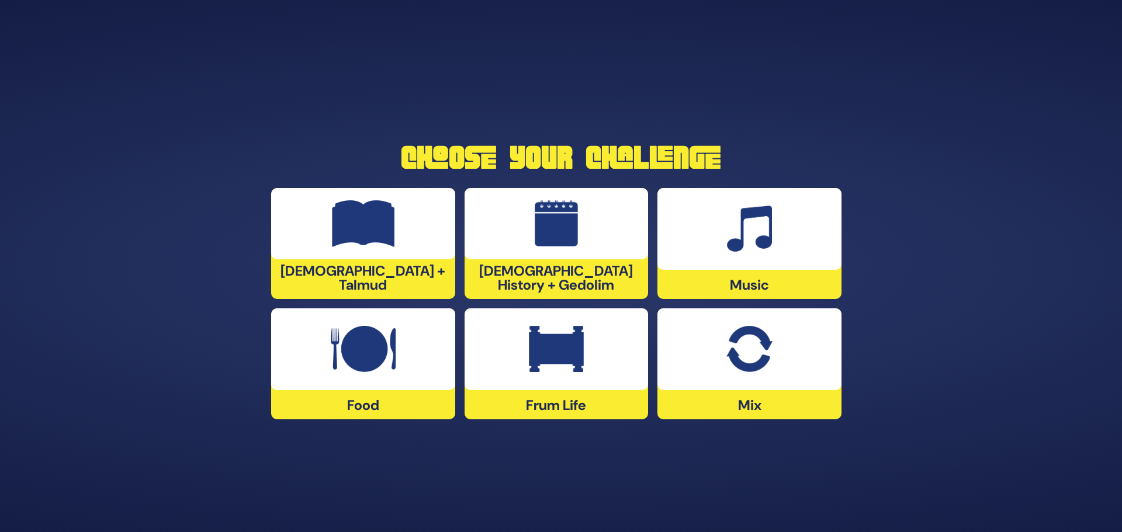
click at [416, 259] on div at bounding box center [363, 223] width 184 height 71
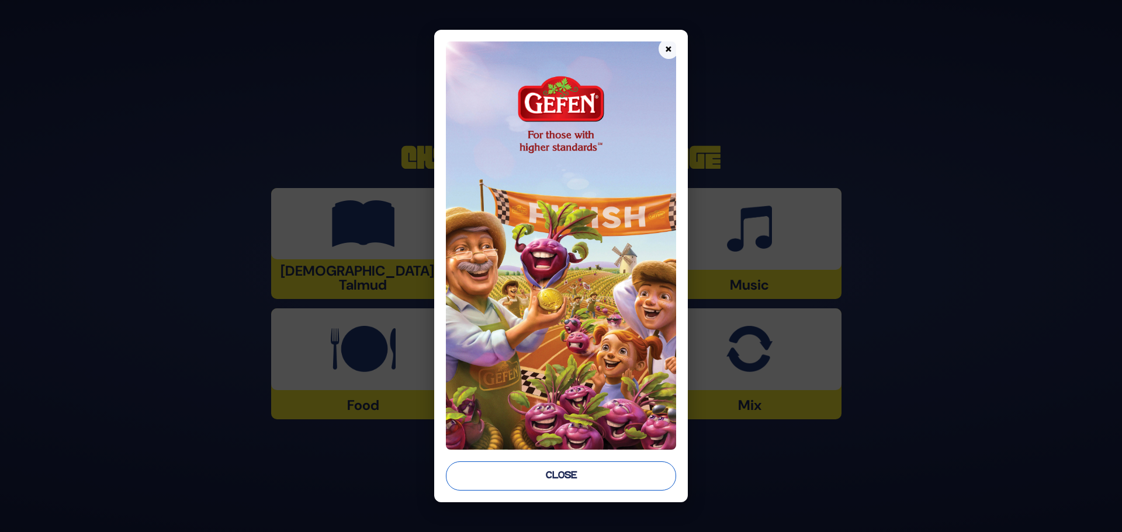
click at [575, 476] on button "Close" at bounding box center [561, 476] width 230 height 29
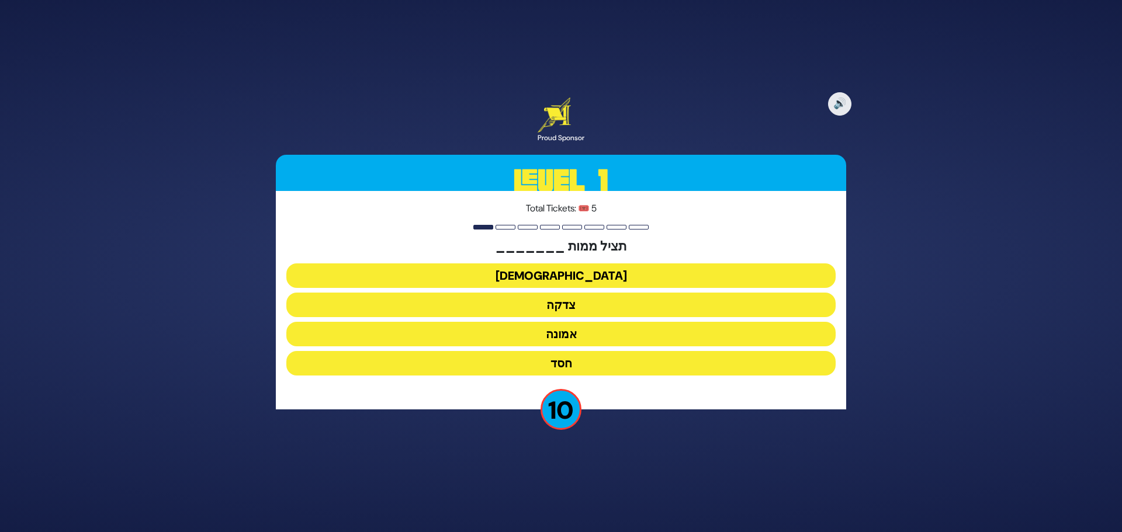
click at [544, 305] on button "צדקה" at bounding box center [560, 305] width 549 height 25
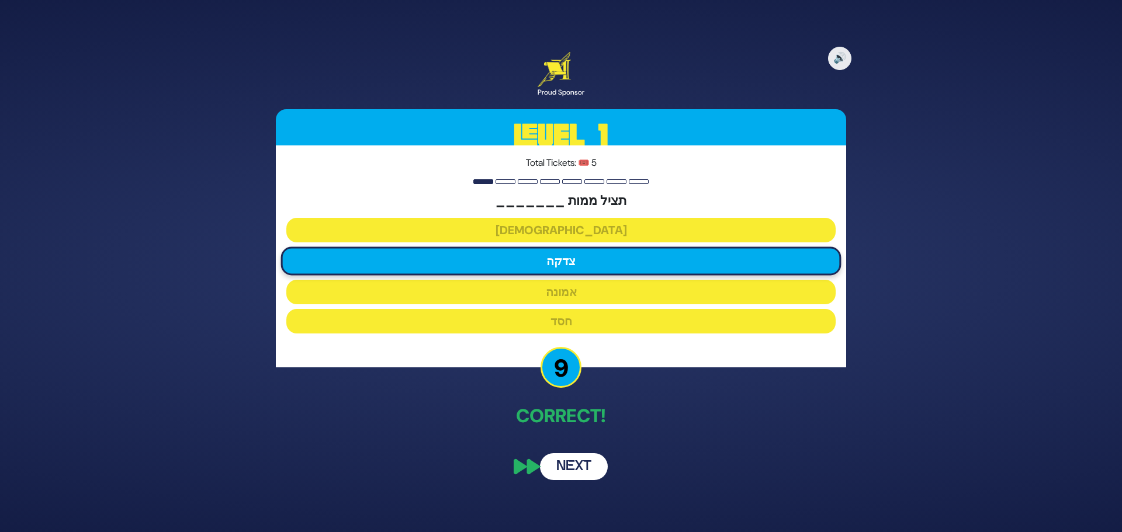
click at [574, 473] on button "Next" at bounding box center [574, 467] width 68 height 27
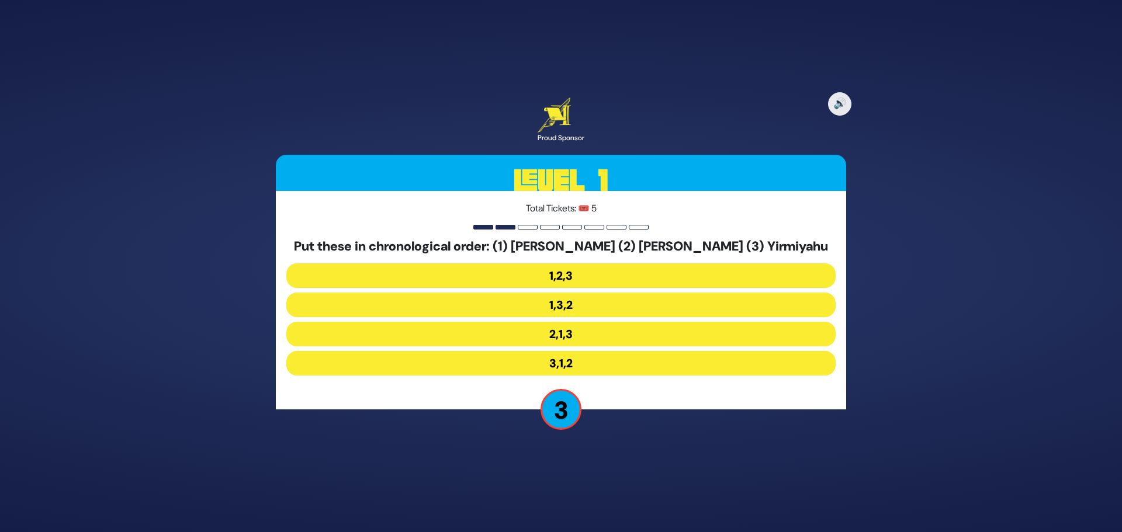
click at [580, 332] on button "2,1,3" at bounding box center [560, 334] width 549 height 25
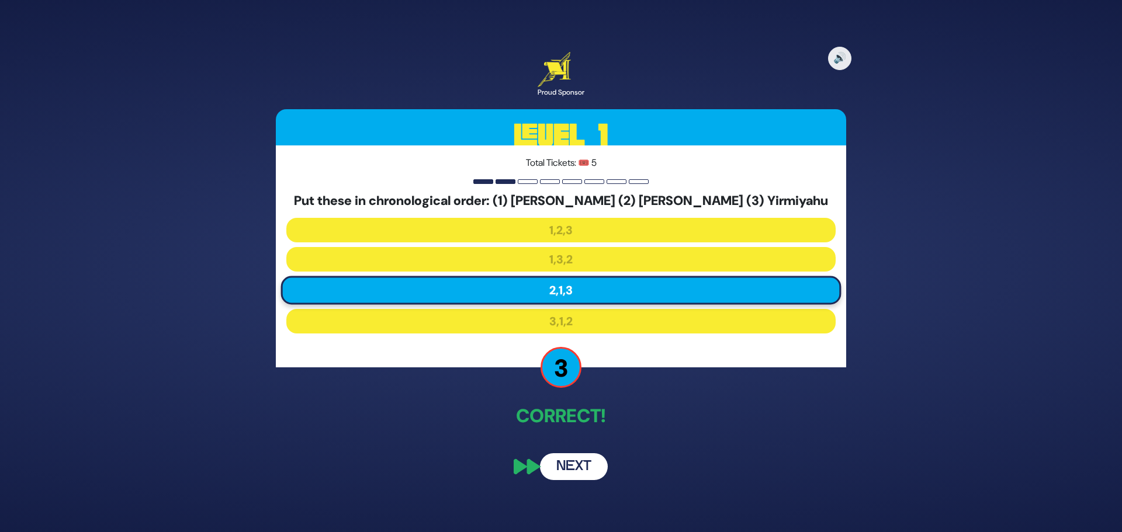
click at [563, 468] on button "Next" at bounding box center [574, 467] width 68 height 27
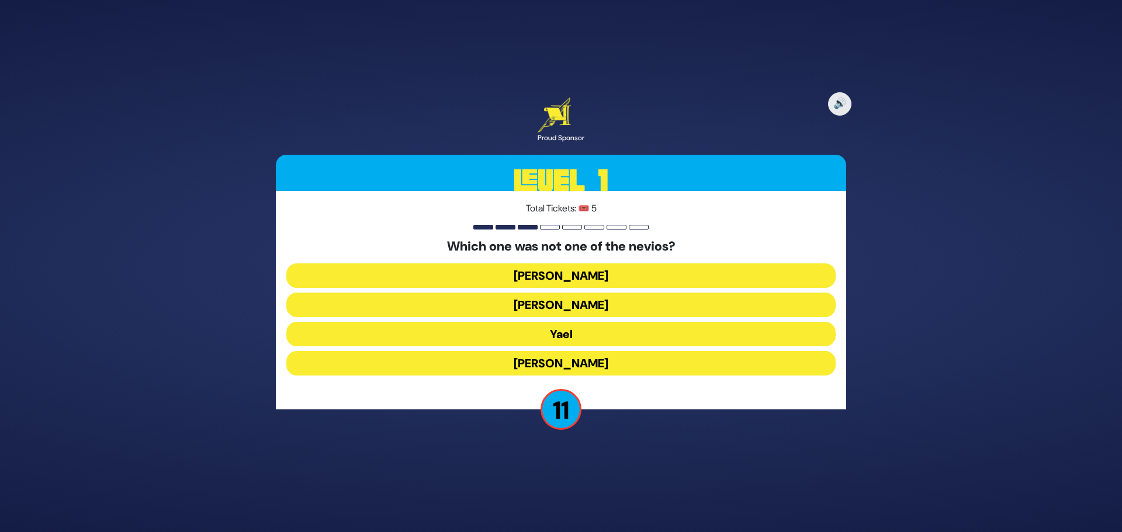
click at [592, 366] on button "[PERSON_NAME]" at bounding box center [560, 363] width 549 height 25
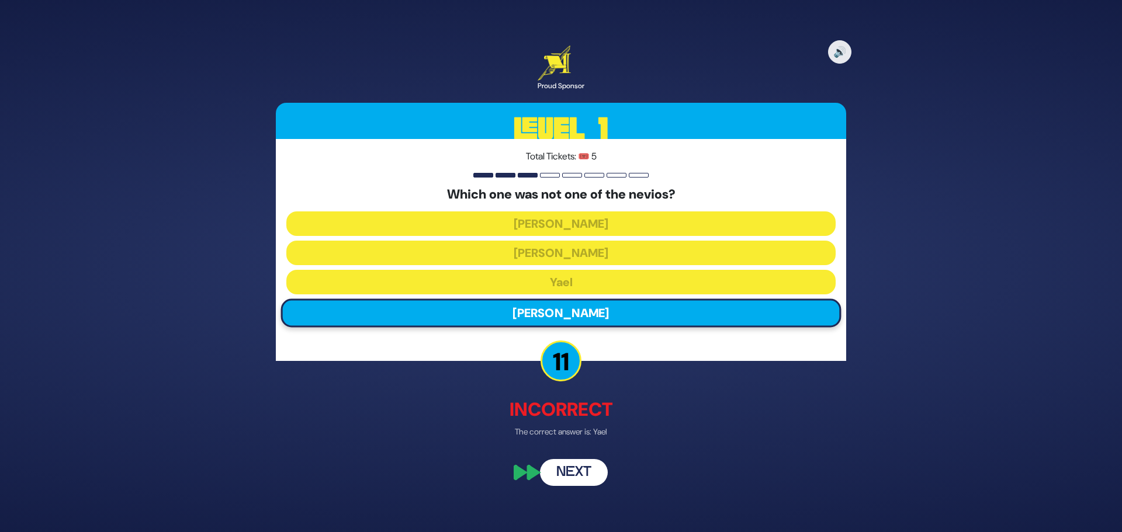
click at [595, 472] on button "Next" at bounding box center [574, 473] width 68 height 27
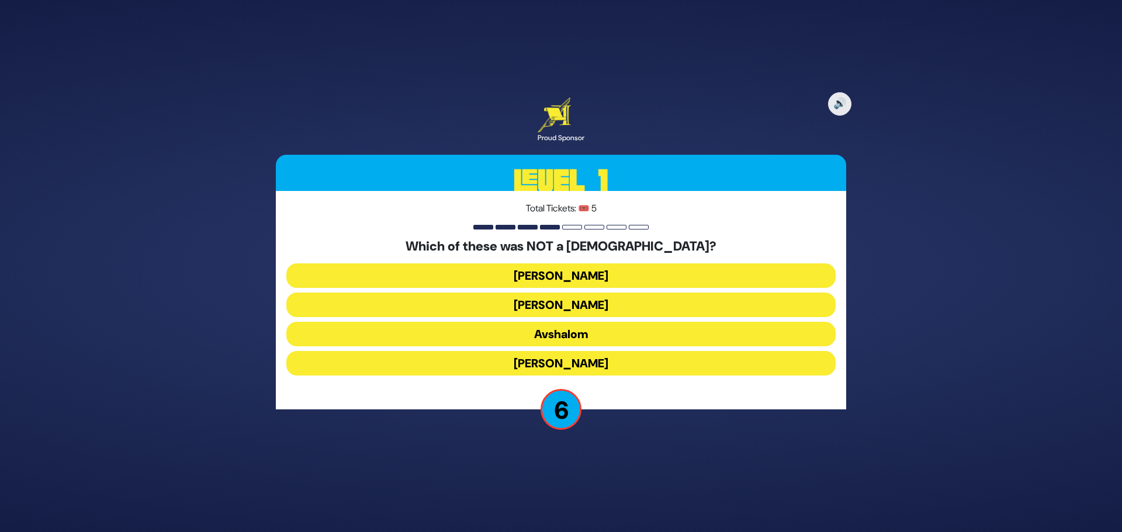
click at [589, 275] on button "[PERSON_NAME]" at bounding box center [560, 276] width 549 height 25
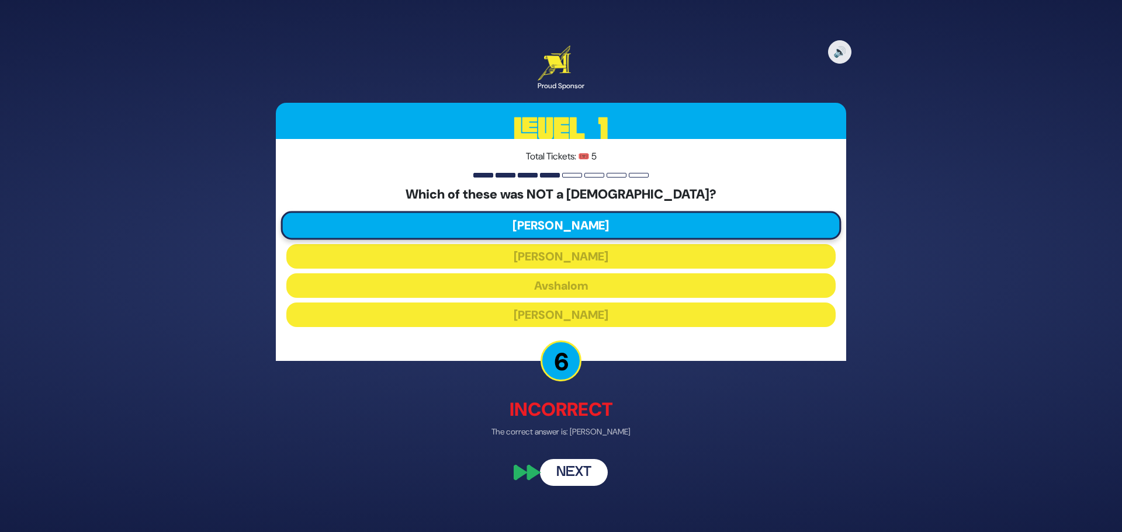
click at [586, 472] on button "Next" at bounding box center [574, 473] width 68 height 27
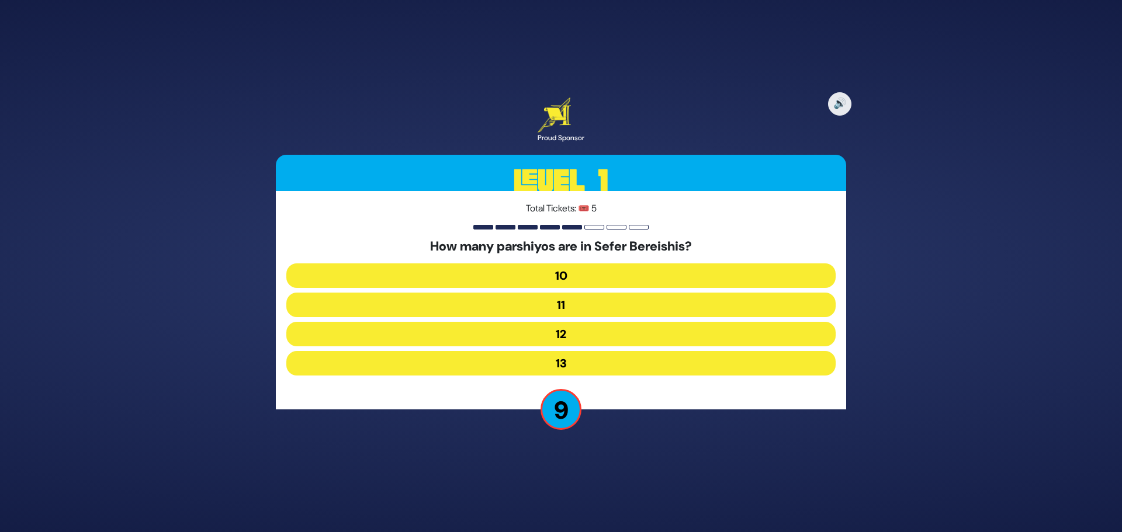
click at [580, 368] on button "13" at bounding box center [560, 363] width 549 height 25
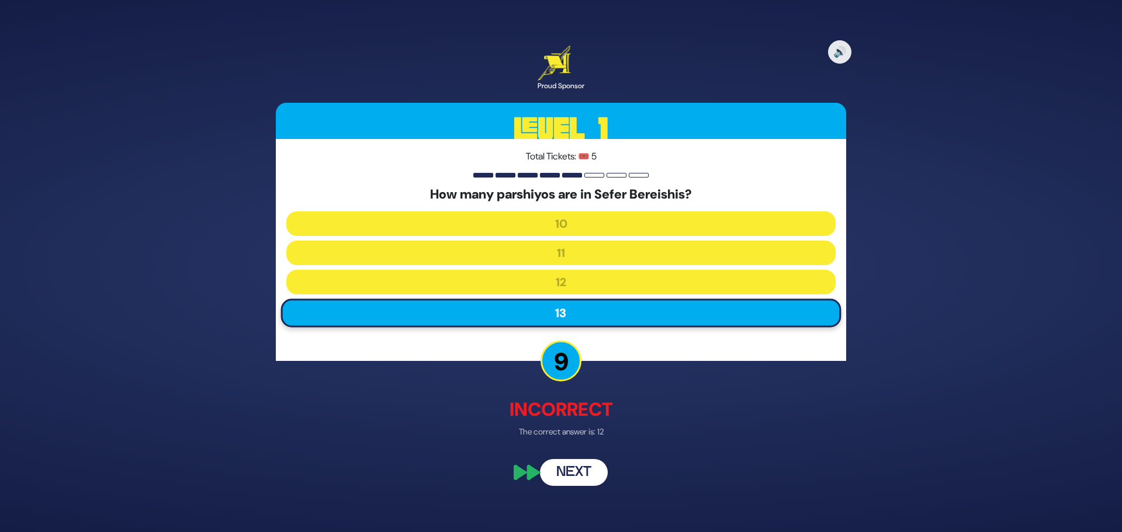
click at [585, 470] on button "Next" at bounding box center [574, 473] width 68 height 27
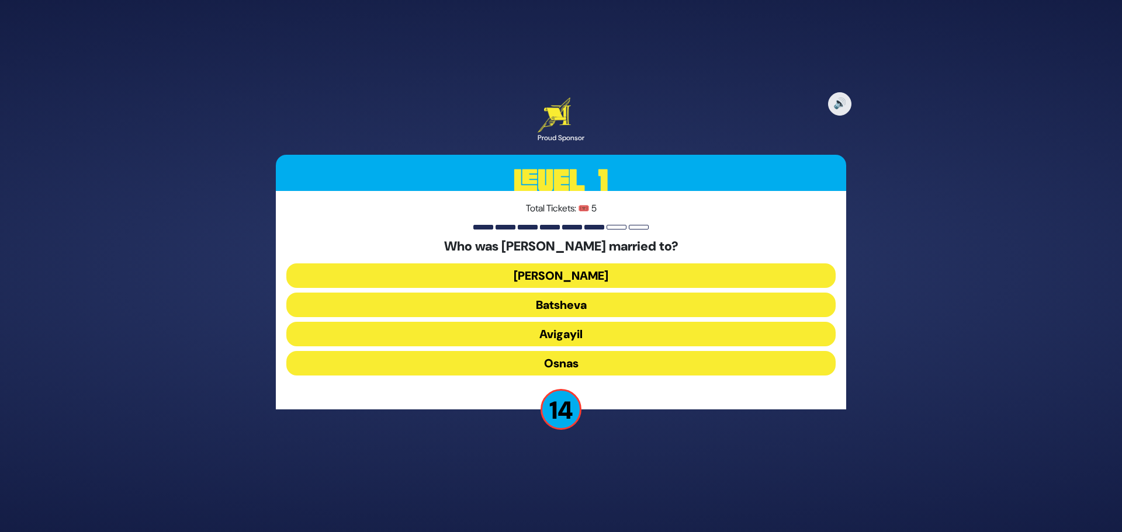
click at [591, 274] on button "[PERSON_NAME]" at bounding box center [560, 276] width 549 height 25
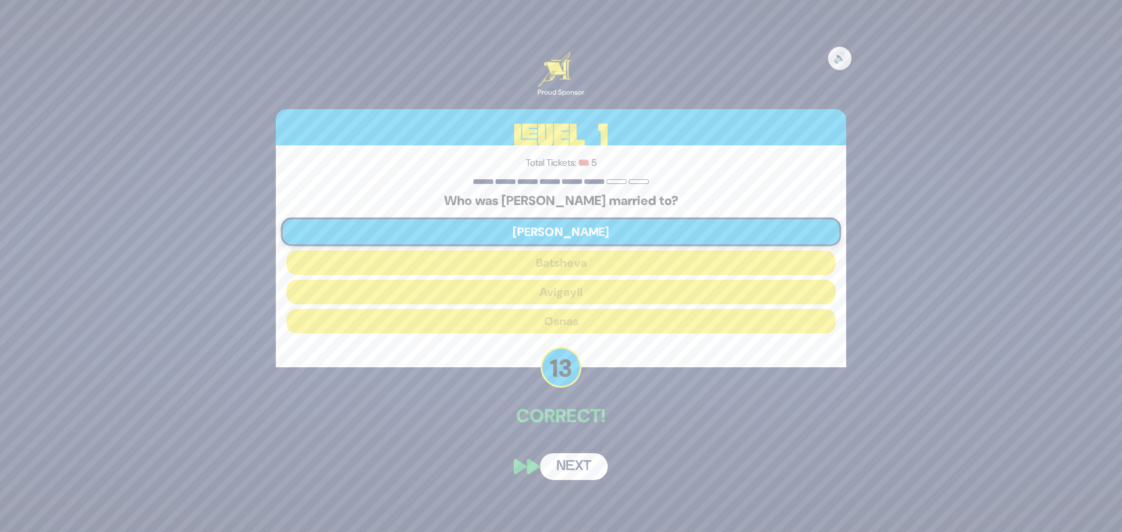
click at [580, 463] on button "Next" at bounding box center [574, 467] width 68 height 27
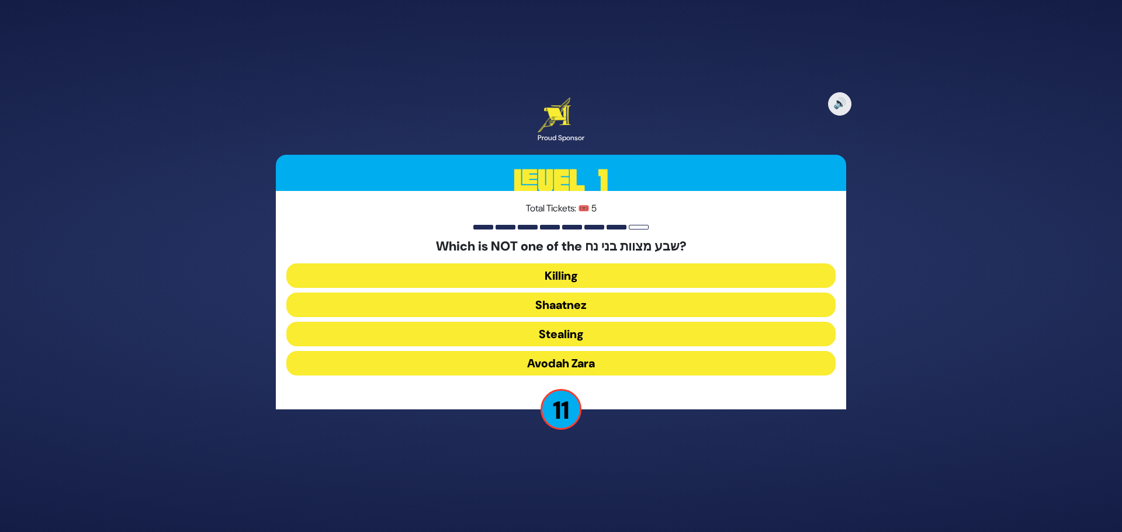
click at [582, 309] on button "Shaatnez" at bounding box center [560, 305] width 549 height 25
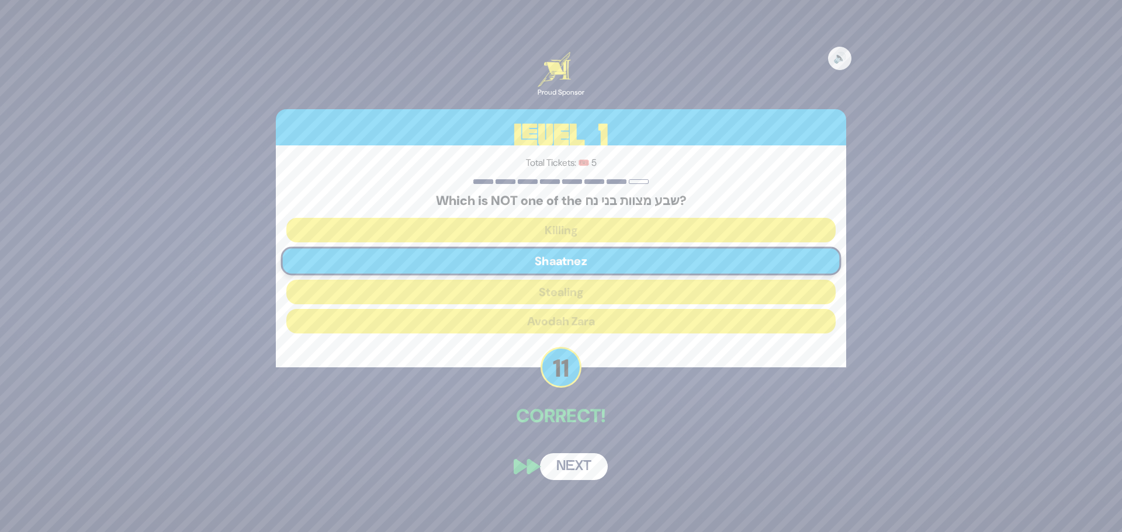
click at [568, 466] on button "Next" at bounding box center [574, 467] width 68 height 27
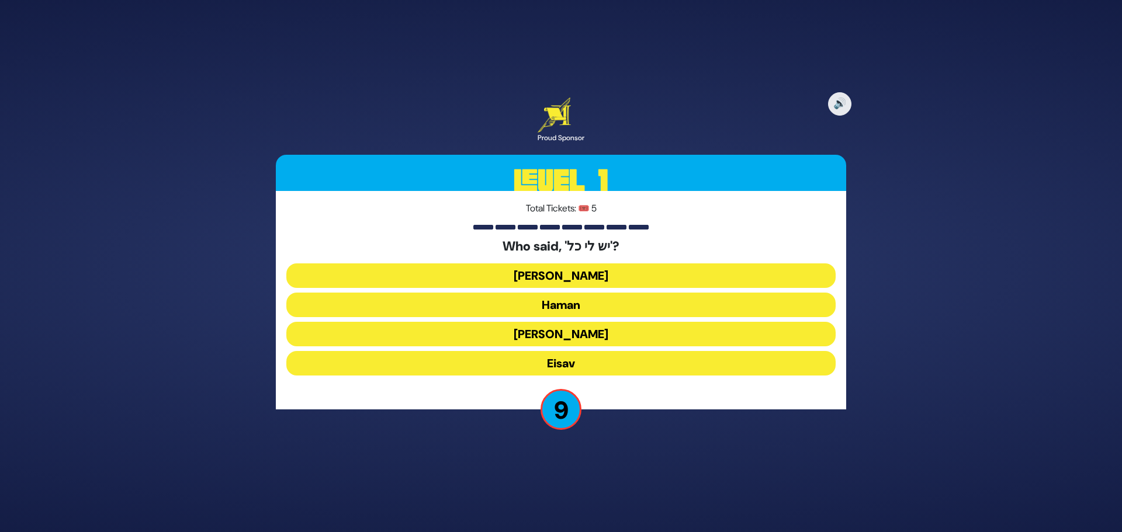
click at [597, 276] on button "[PERSON_NAME]" at bounding box center [560, 276] width 549 height 25
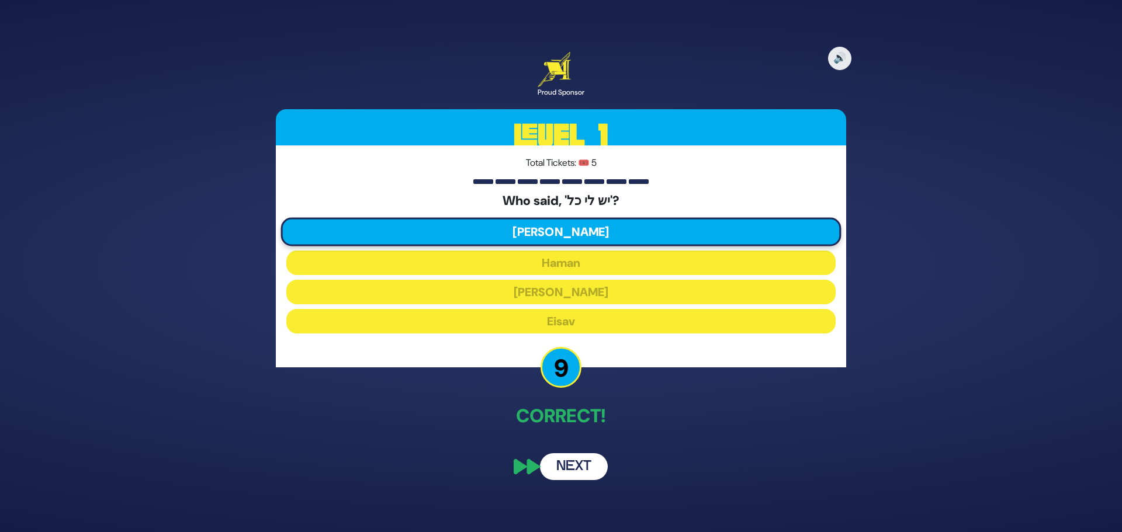
click at [561, 473] on button "Next" at bounding box center [574, 467] width 68 height 27
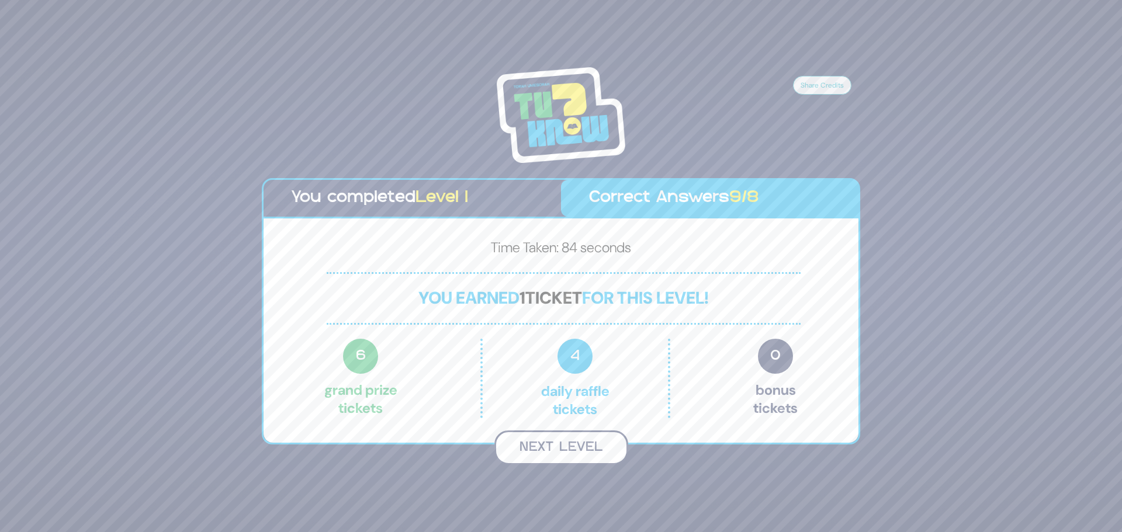
click at [563, 455] on button "Next Level" at bounding box center [561, 448] width 134 height 34
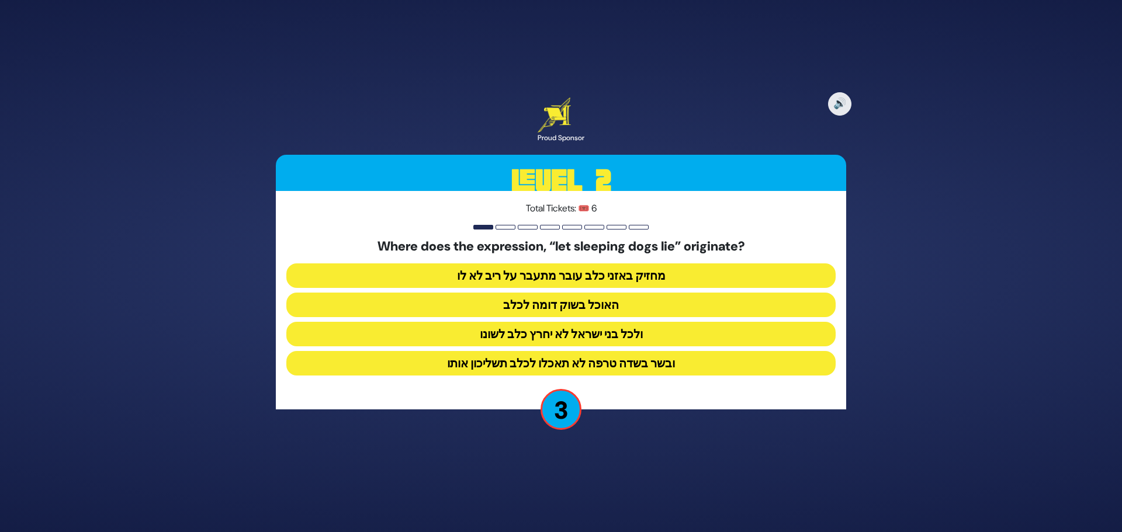
click at [572, 332] on button "ולכל בני ישראל לא יחרץ כלב לשונו" at bounding box center [560, 334] width 549 height 25
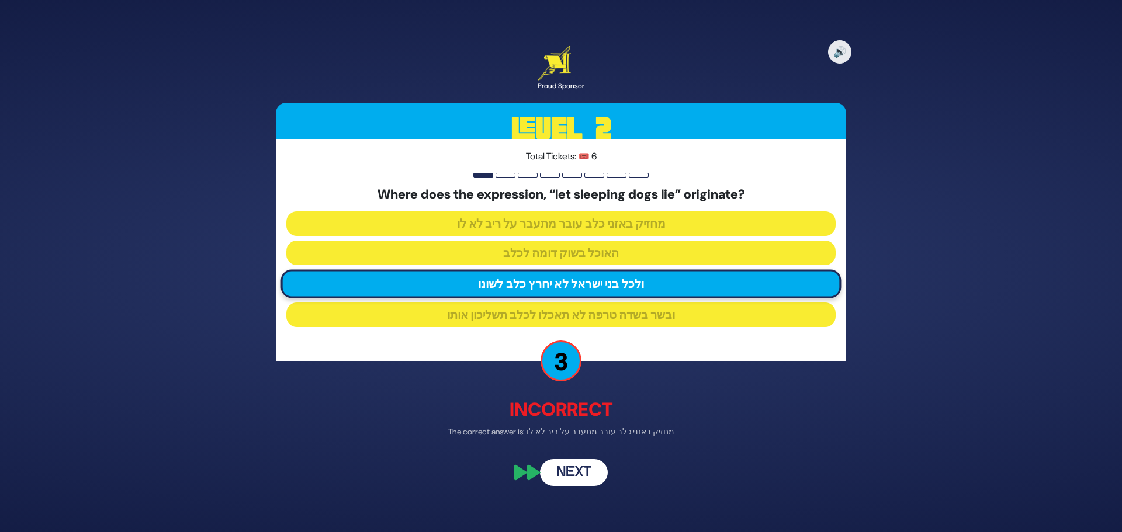
click at [575, 468] on button "Next" at bounding box center [574, 473] width 68 height 27
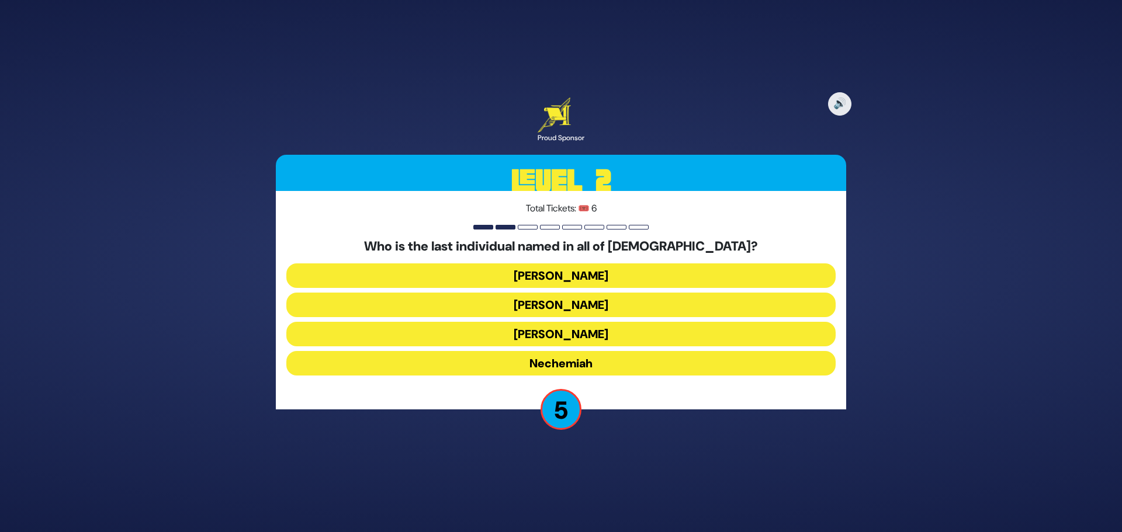
click at [535, 362] on button "Nechemiah" at bounding box center [560, 363] width 549 height 25
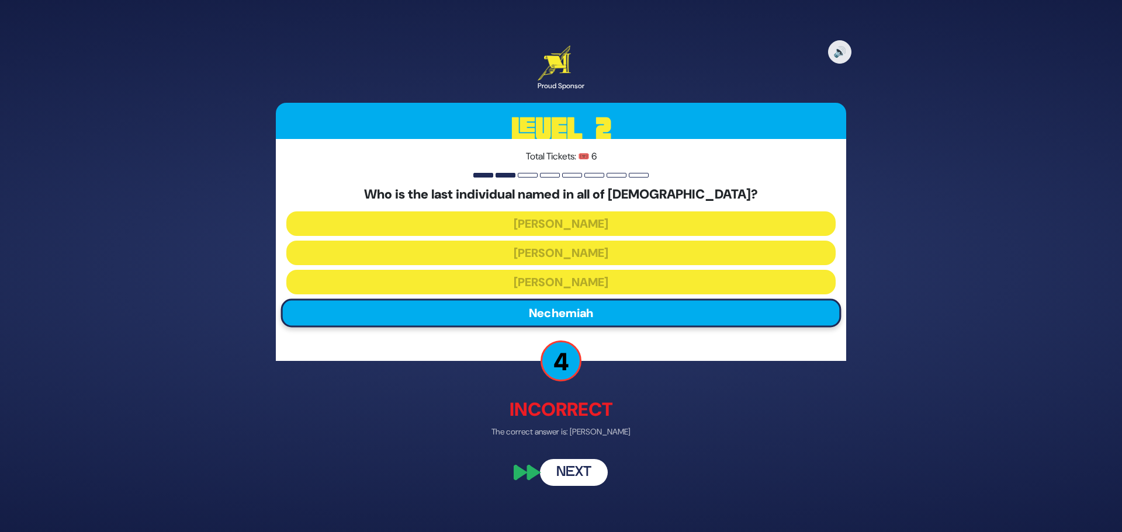
click at [586, 464] on button "Next" at bounding box center [574, 473] width 68 height 27
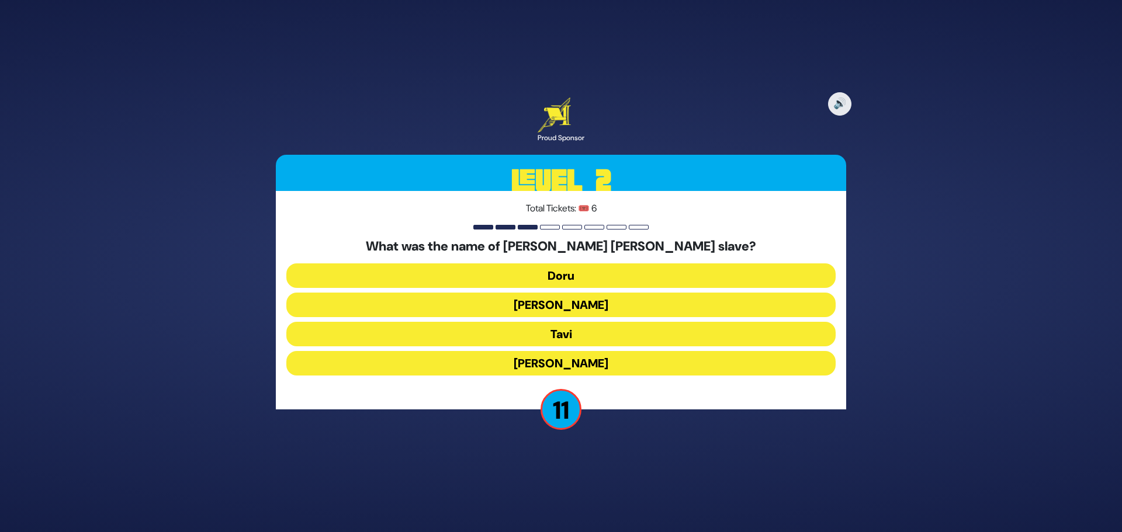
click at [573, 340] on button "Tavi" at bounding box center [560, 334] width 549 height 25
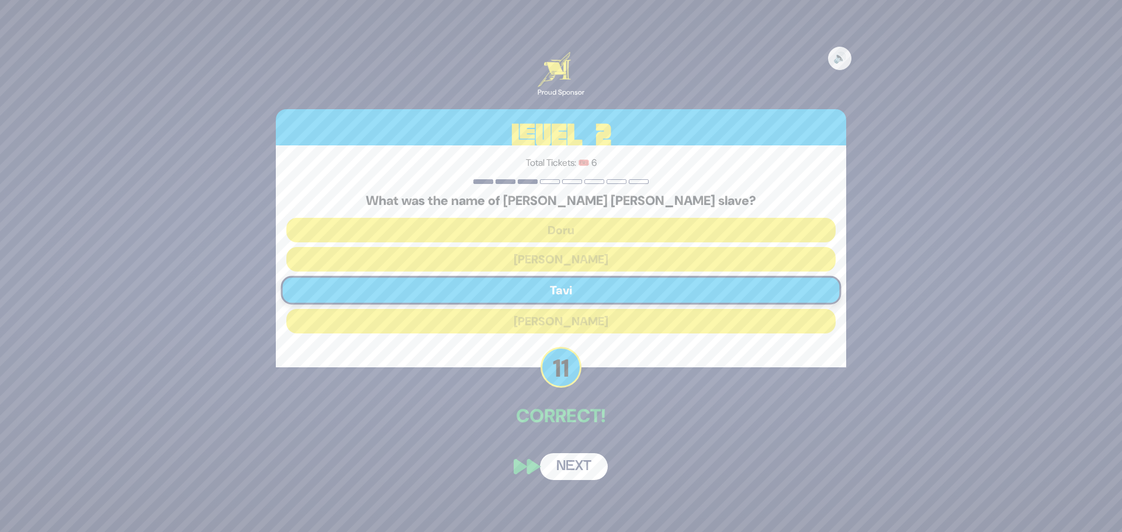
click at [573, 464] on button "Next" at bounding box center [574, 467] width 68 height 27
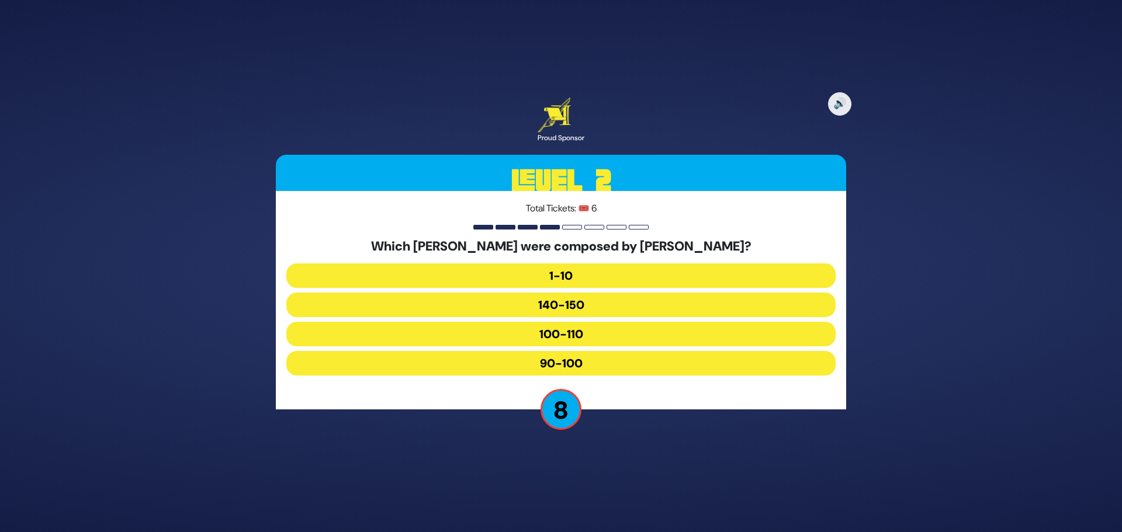
click at [565, 357] on button "90-100" at bounding box center [560, 363] width 549 height 25
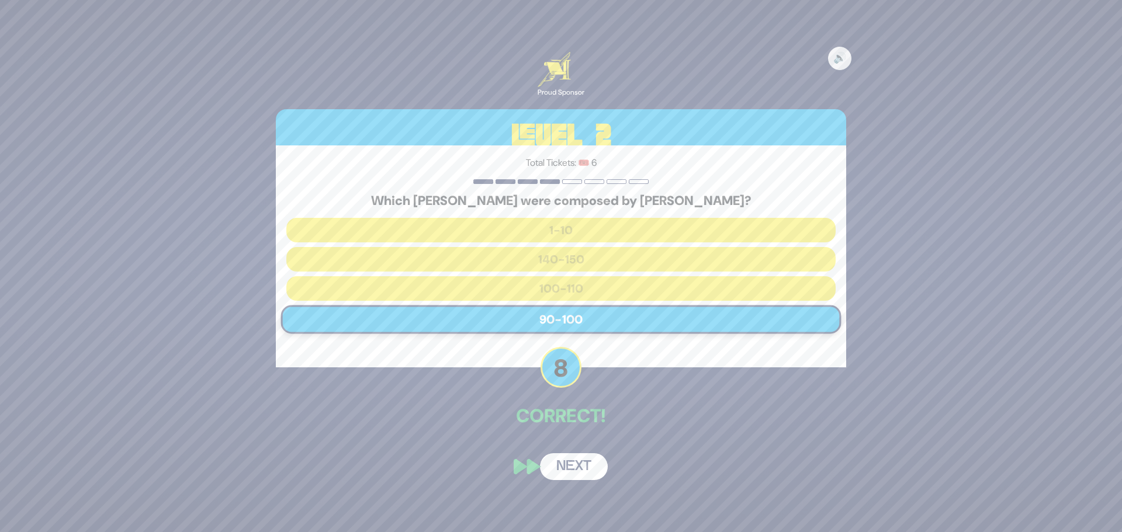
click at [569, 470] on button "Next" at bounding box center [574, 467] width 68 height 27
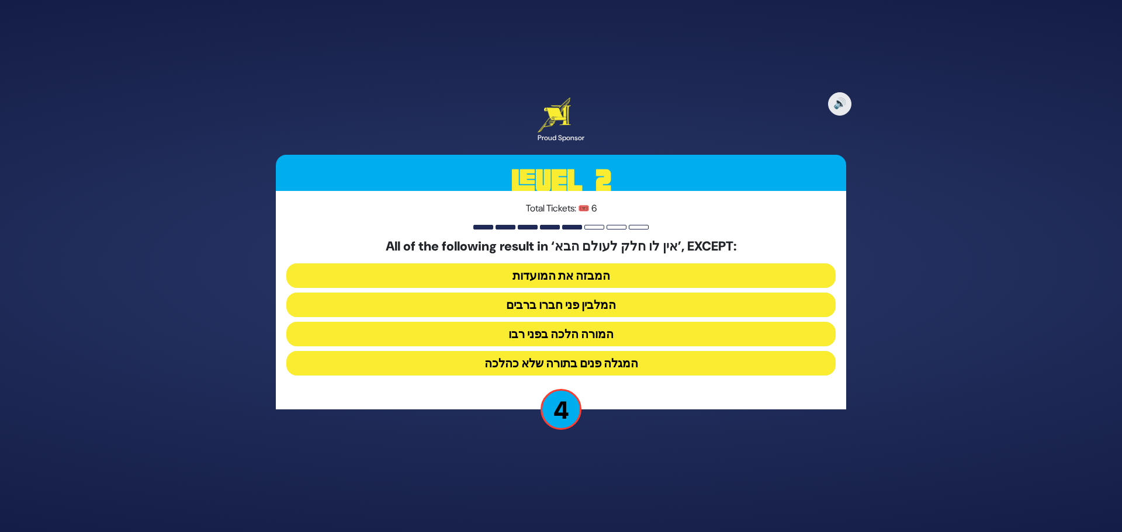
click at [535, 361] on button "המגלה פנים בתורה שלא כהלכה" at bounding box center [560, 363] width 549 height 25
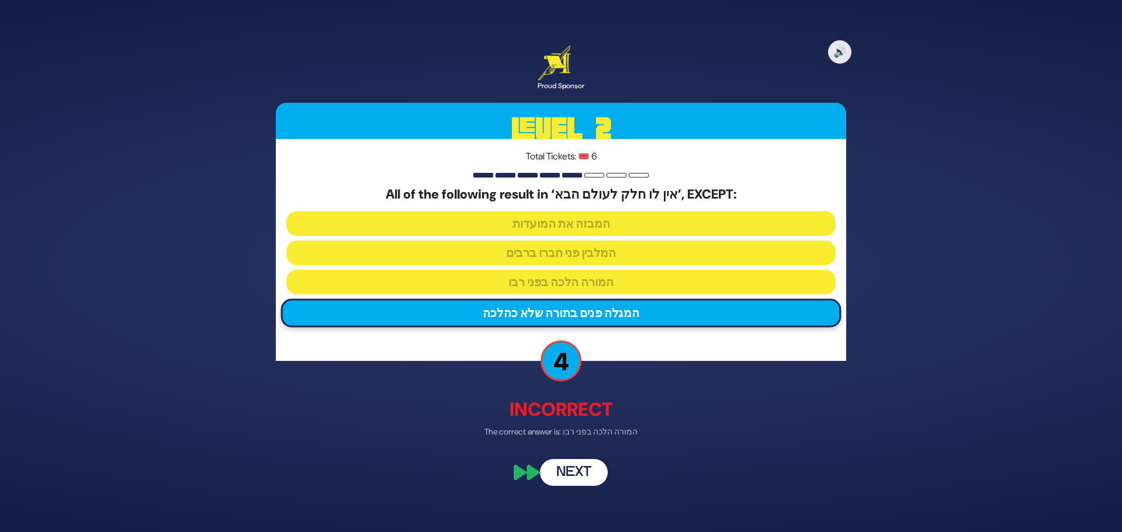
click at [594, 479] on button "Next" at bounding box center [574, 473] width 68 height 27
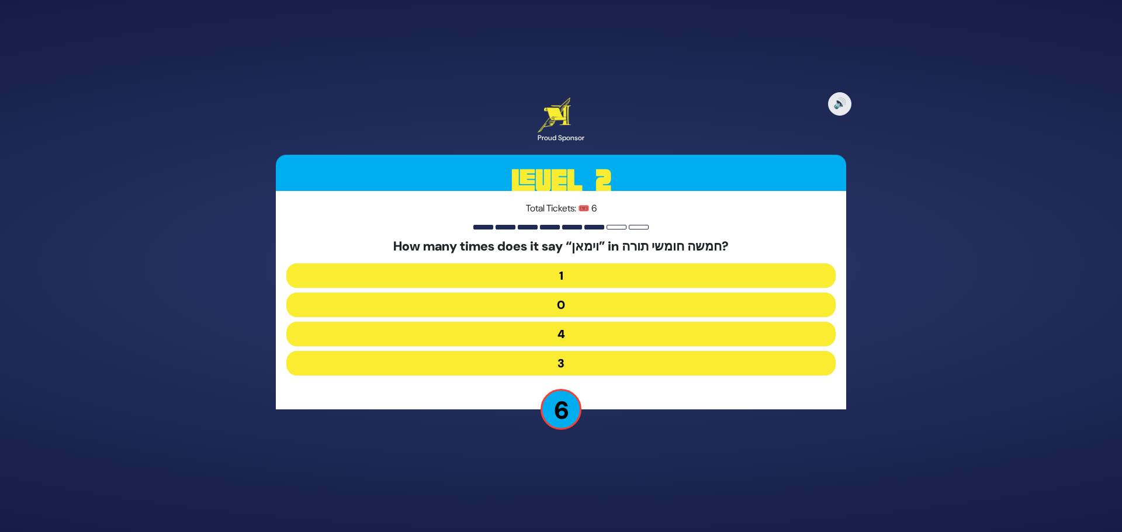
click at [591, 360] on button "3" at bounding box center [560, 363] width 549 height 25
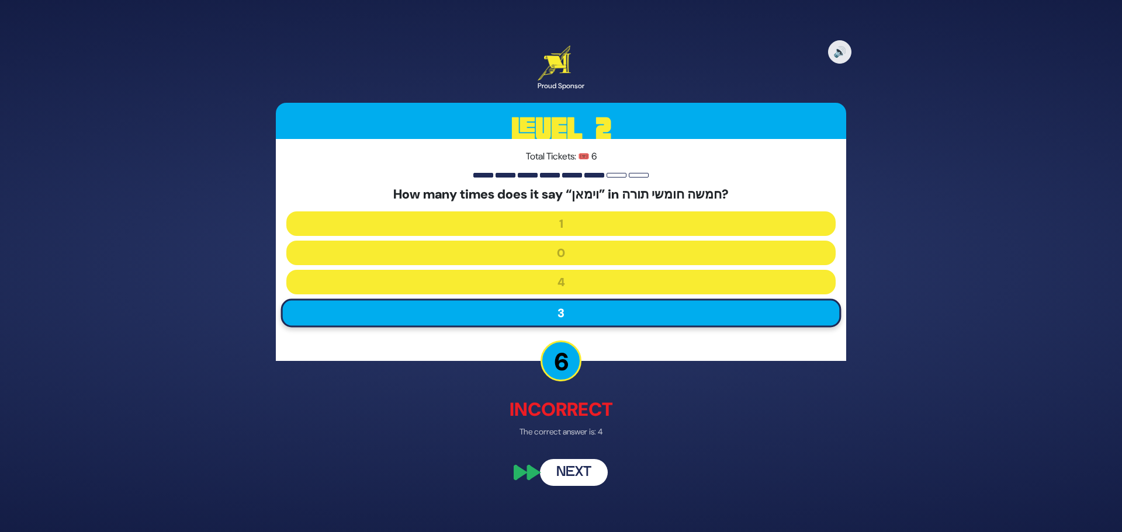
click at [591, 478] on button "Next" at bounding box center [574, 473] width 68 height 27
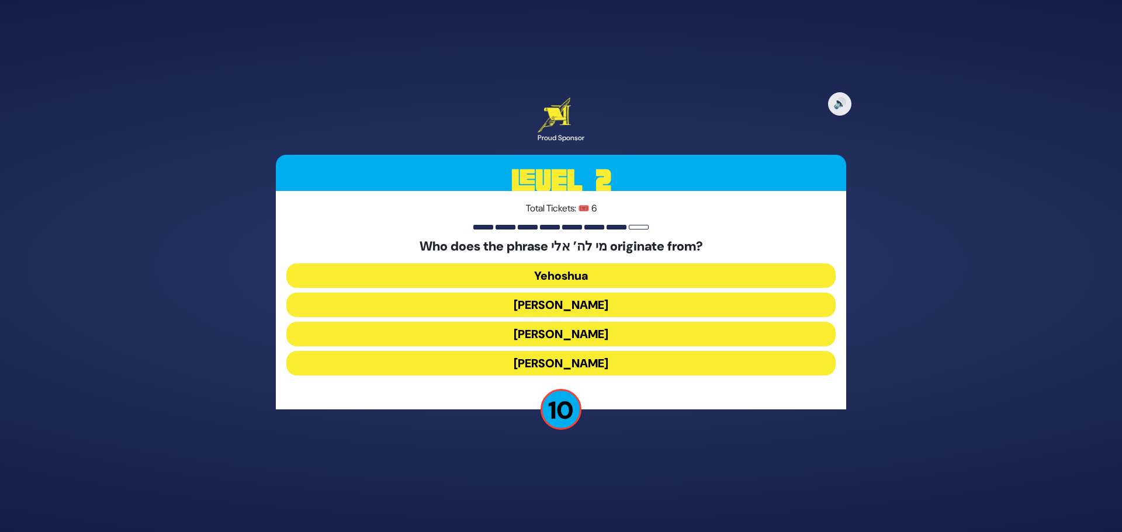
click at [589, 336] on button "[PERSON_NAME]" at bounding box center [560, 334] width 549 height 25
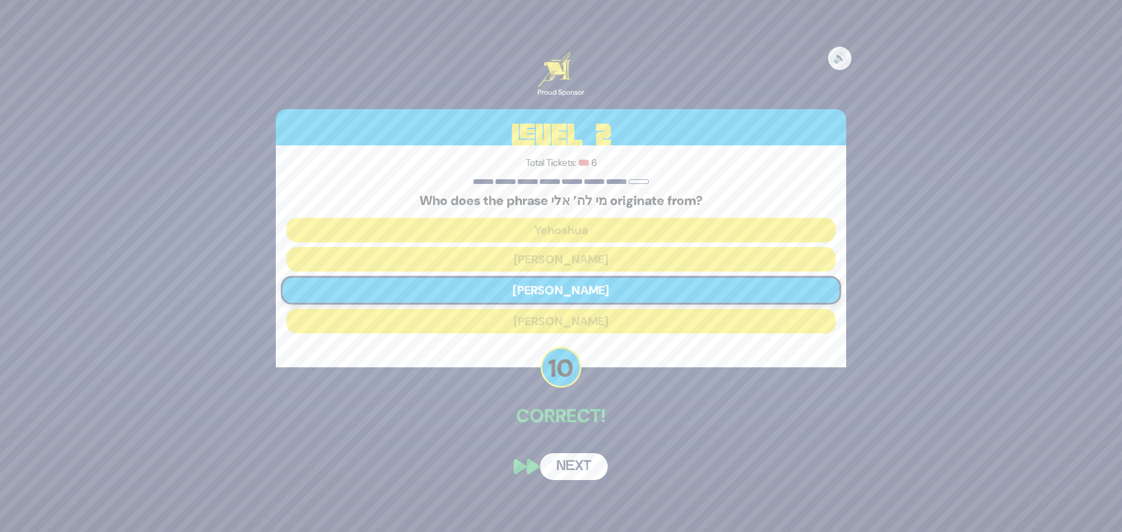
click at [573, 470] on button "Next" at bounding box center [574, 467] width 68 height 27
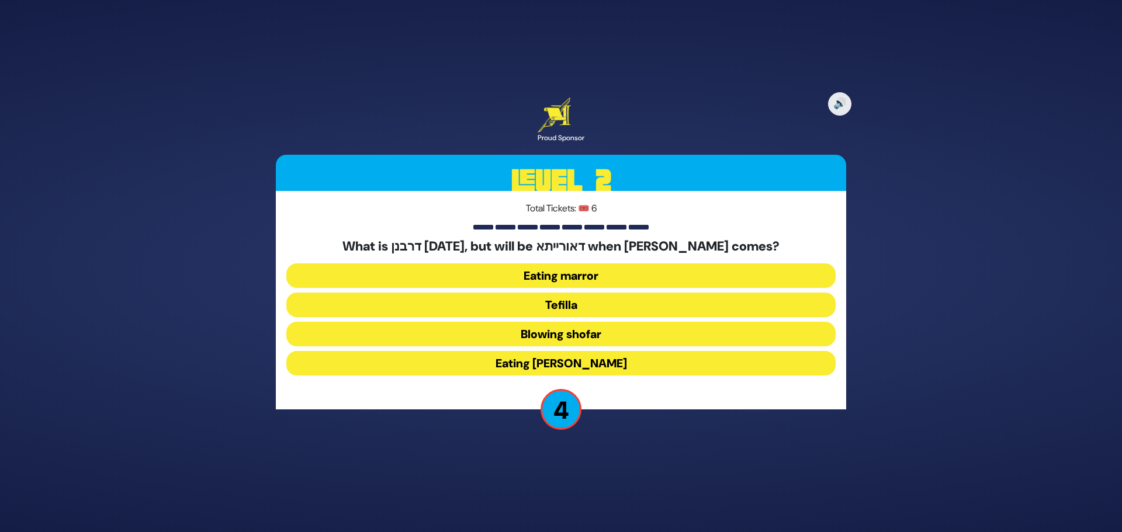
click at [567, 332] on button "Blowing shofar" at bounding box center [560, 334] width 549 height 25
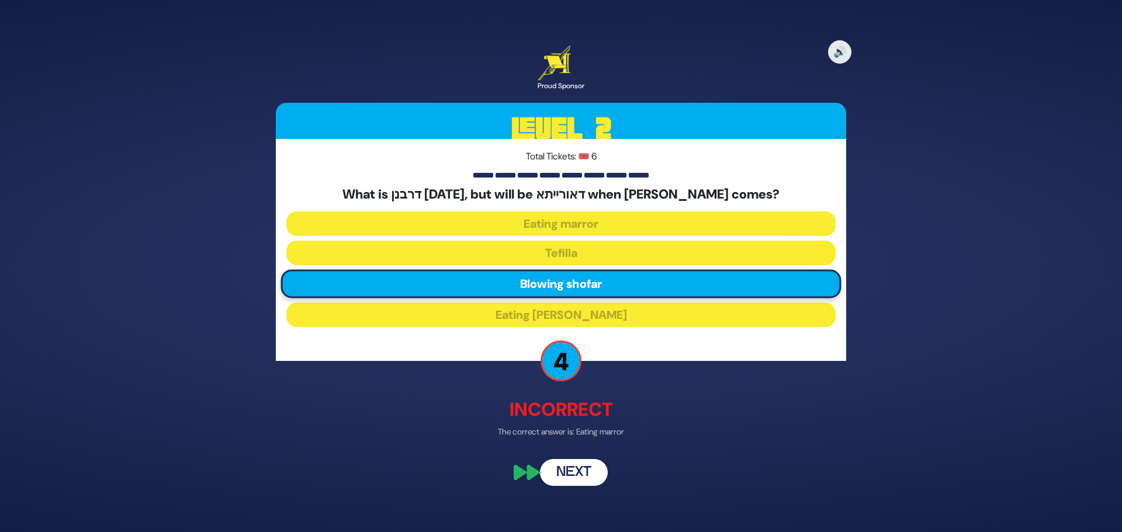
click at [583, 470] on button "Next" at bounding box center [574, 473] width 68 height 27
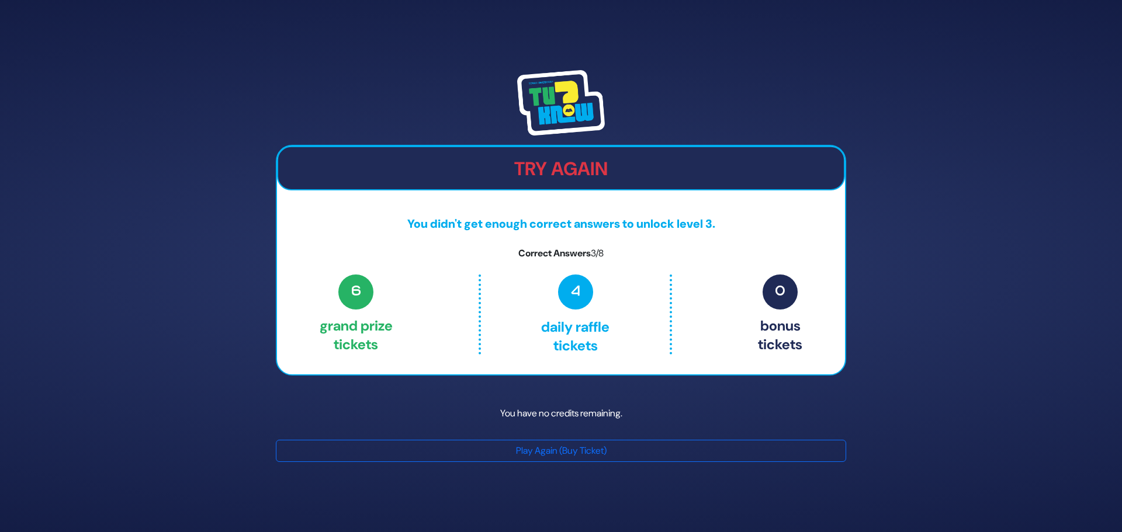
click at [361, 299] on span "6" at bounding box center [355, 292] width 35 height 35
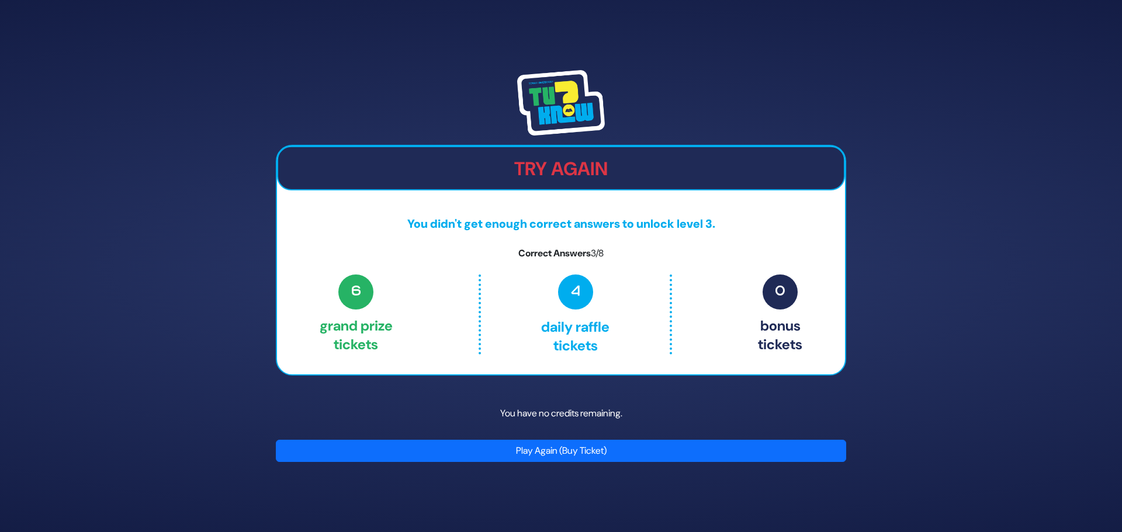
click at [547, 450] on button "Play Again (Buy Ticket)" at bounding box center [561, 451] width 570 height 22
